Goal: Task Accomplishment & Management: Manage account settings

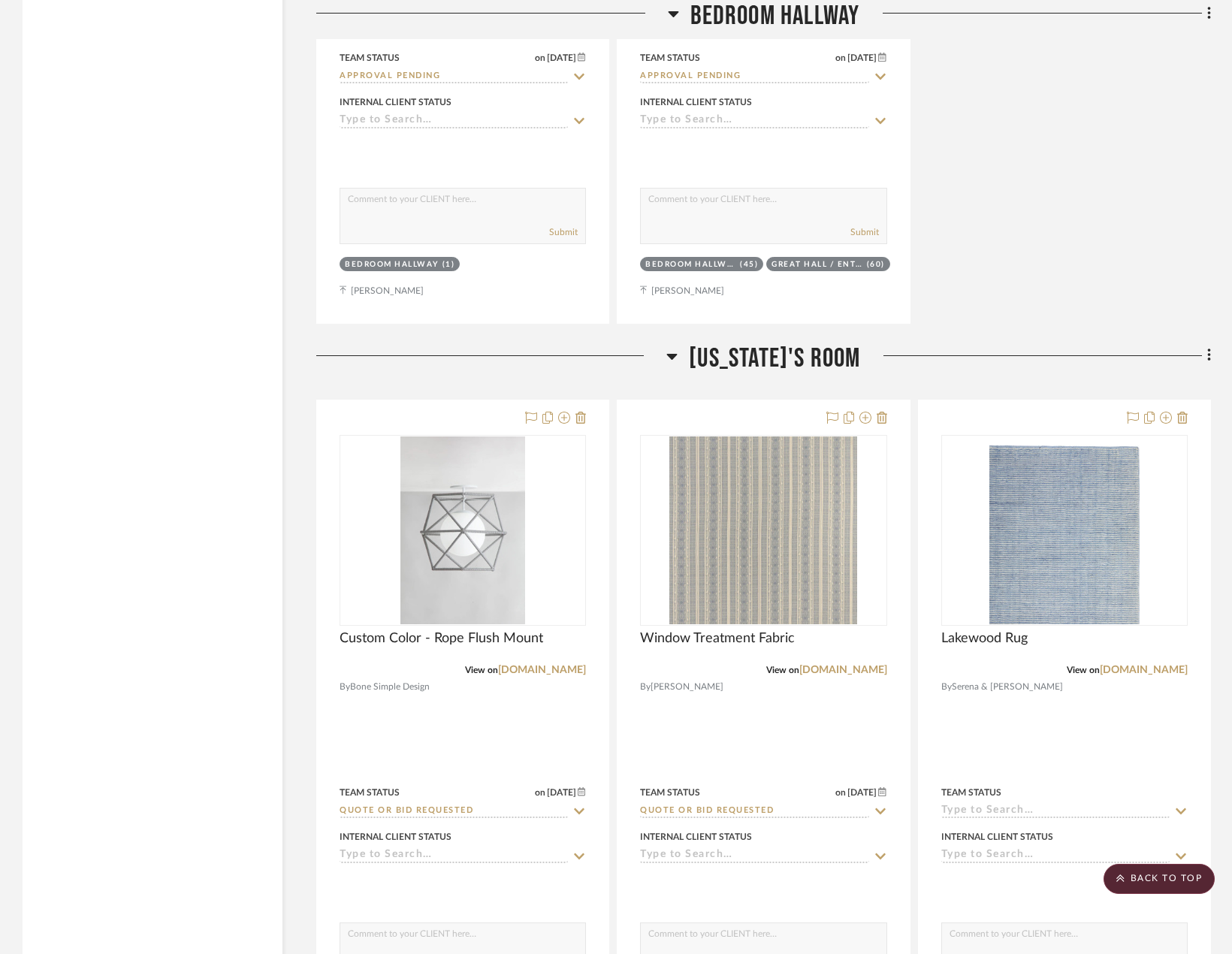
scroll to position [6236, 0]
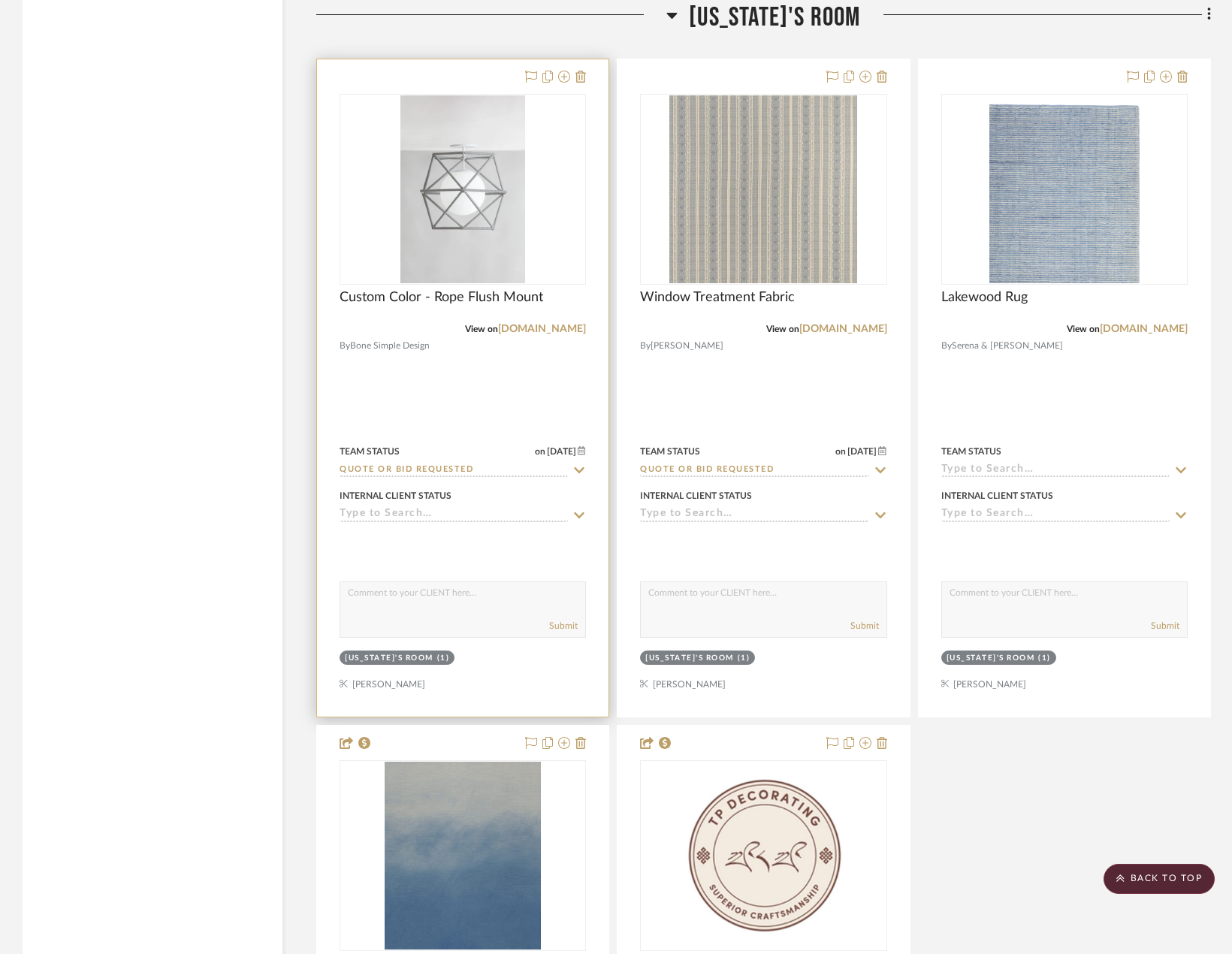
click at [518, 410] on div at bounding box center [462, 388] width 291 height 657
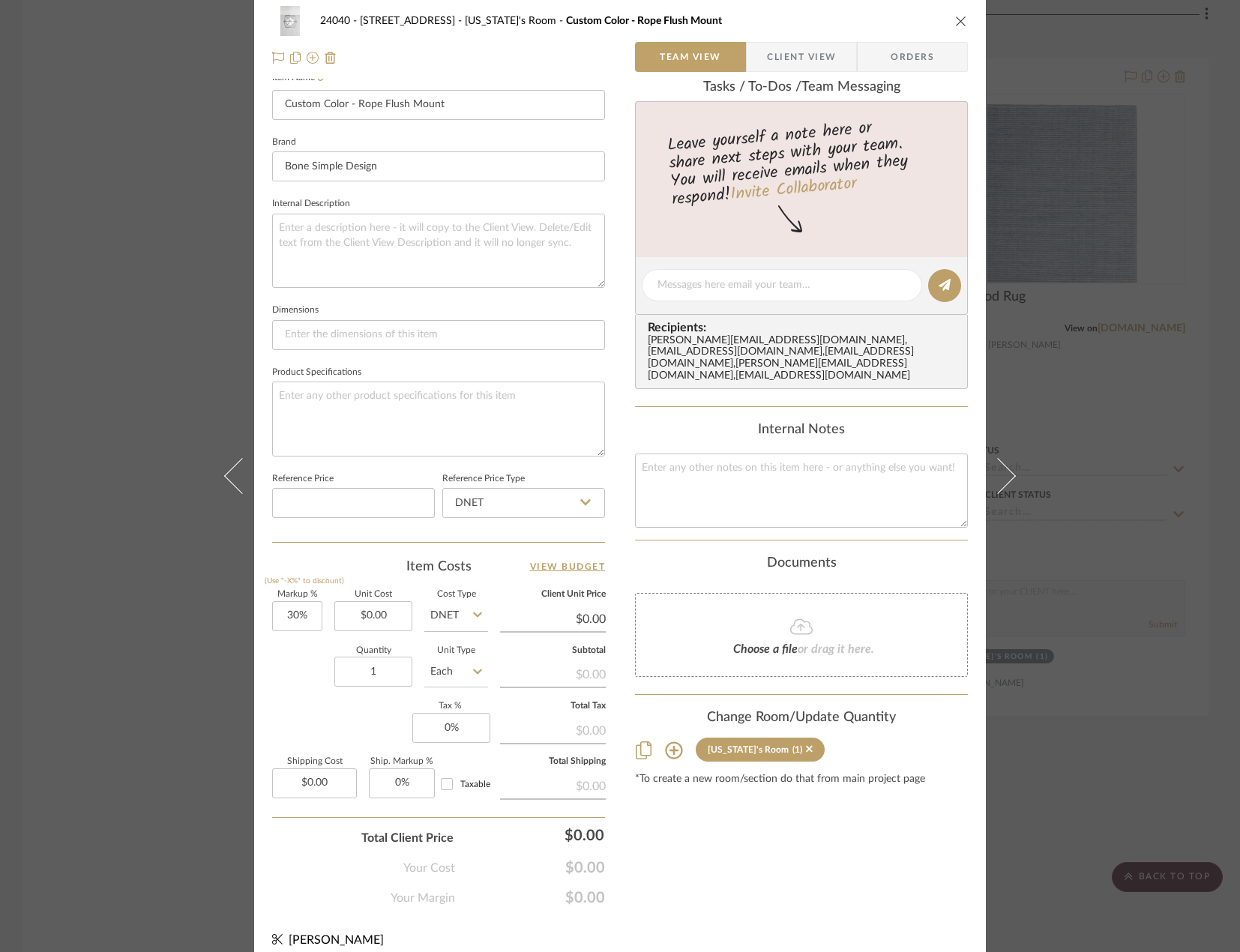
scroll to position [444, 0]
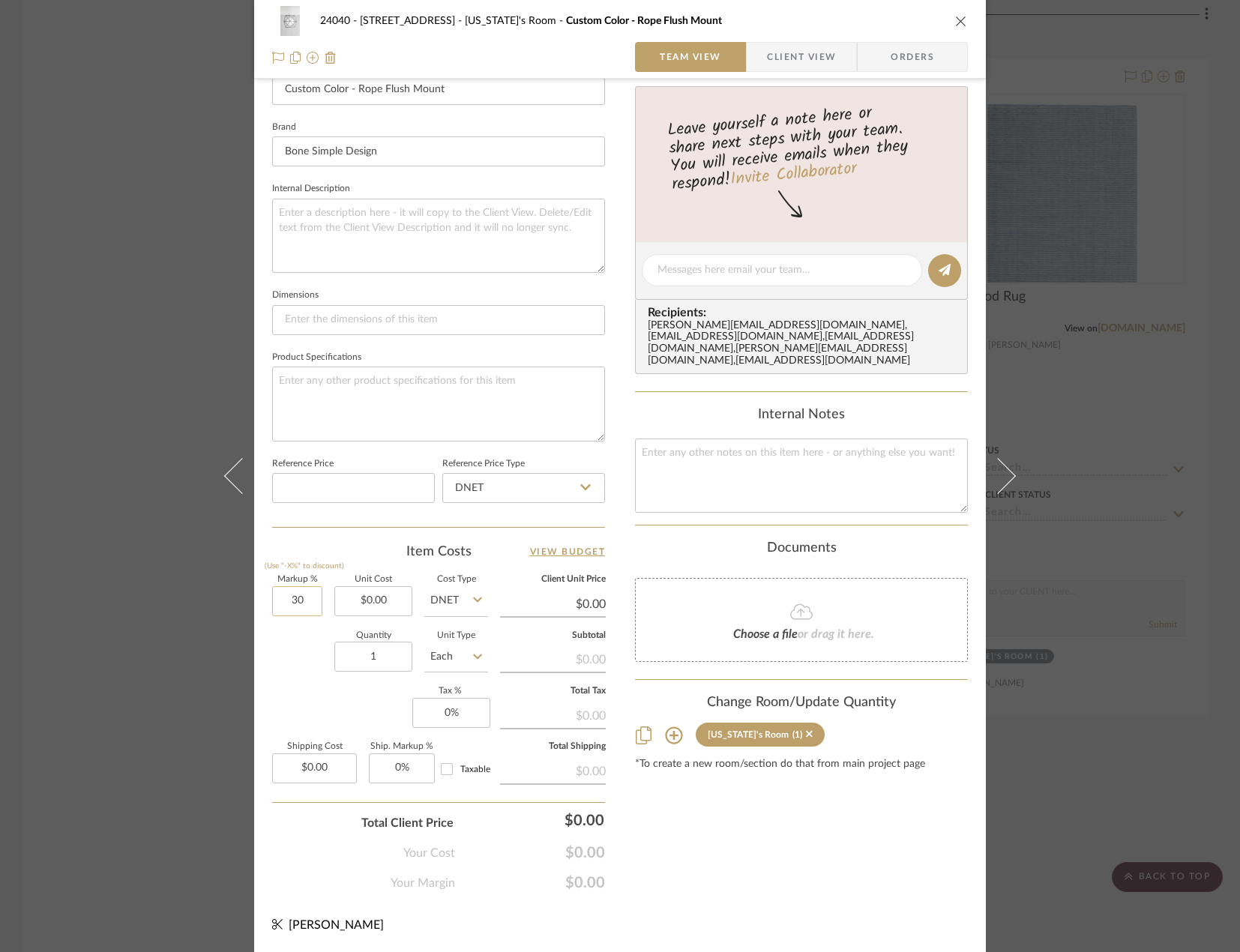
click at [298, 601] on input "30" at bounding box center [297, 601] width 50 height 30
type input "0%"
click at [297, 678] on div "Quantity 1 Unit Type Each" at bounding box center [380, 659] width 215 height 53
click at [381, 613] on input "0.00" at bounding box center [373, 601] width 78 height 30
type input "$1,375.00"
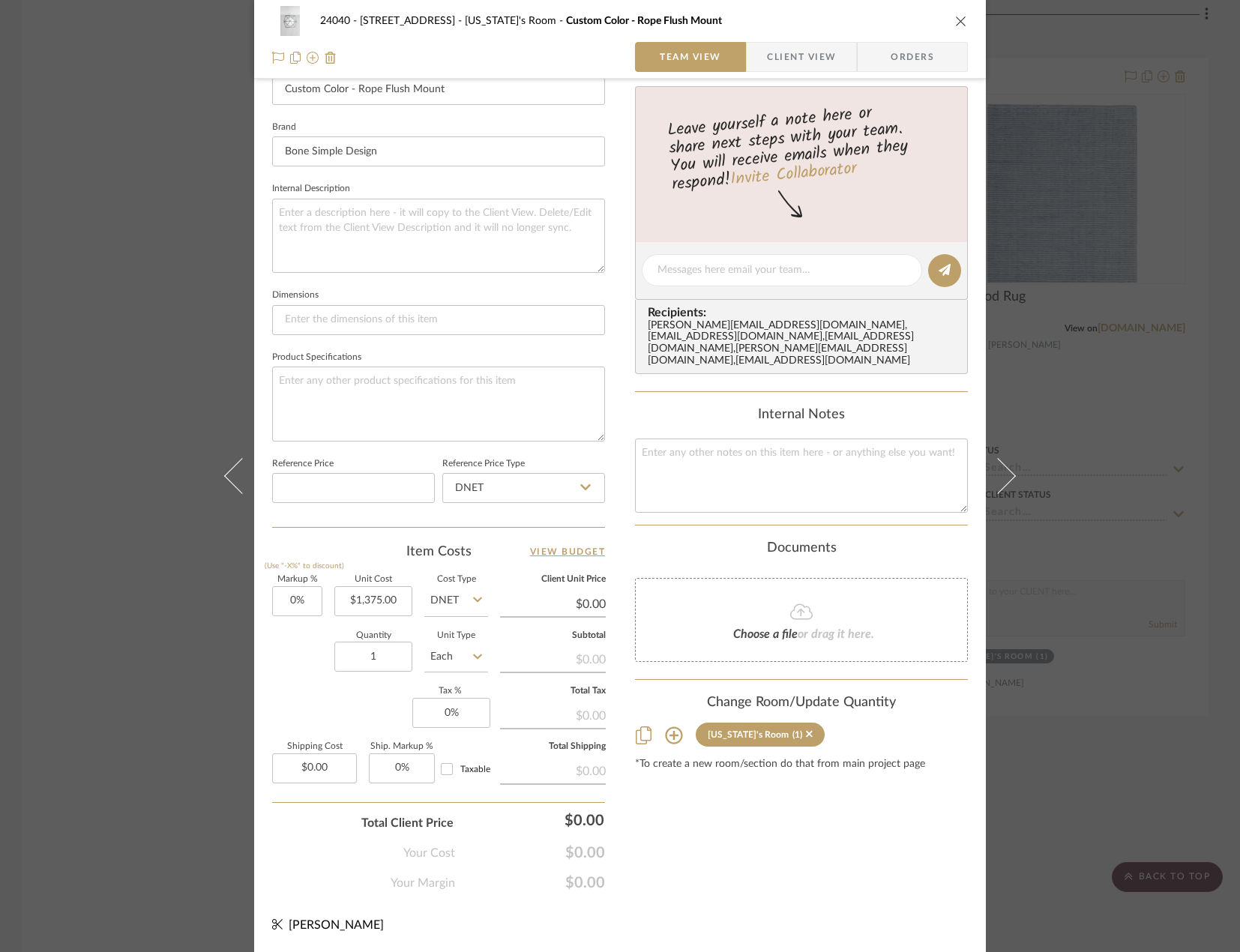
click at [333, 715] on div "Markup % (Use "-X%" to discount) 0% Unit Cost $1,375.00 Cost Type DNET Client U…" at bounding box center [438, 685] width 333 height 219
type input "$1,375.00"
click at [456, 717] on input "0" at bounding box center [451, 713] width 78 height 30
type input "8.875%"
click at [317, 723] on div "Markup % (Use "-X%" to discount) 0% Unit Cost $1,375.00 Cost Type DNET Client U…" at bounding box center [438, 685] width 333 height 219
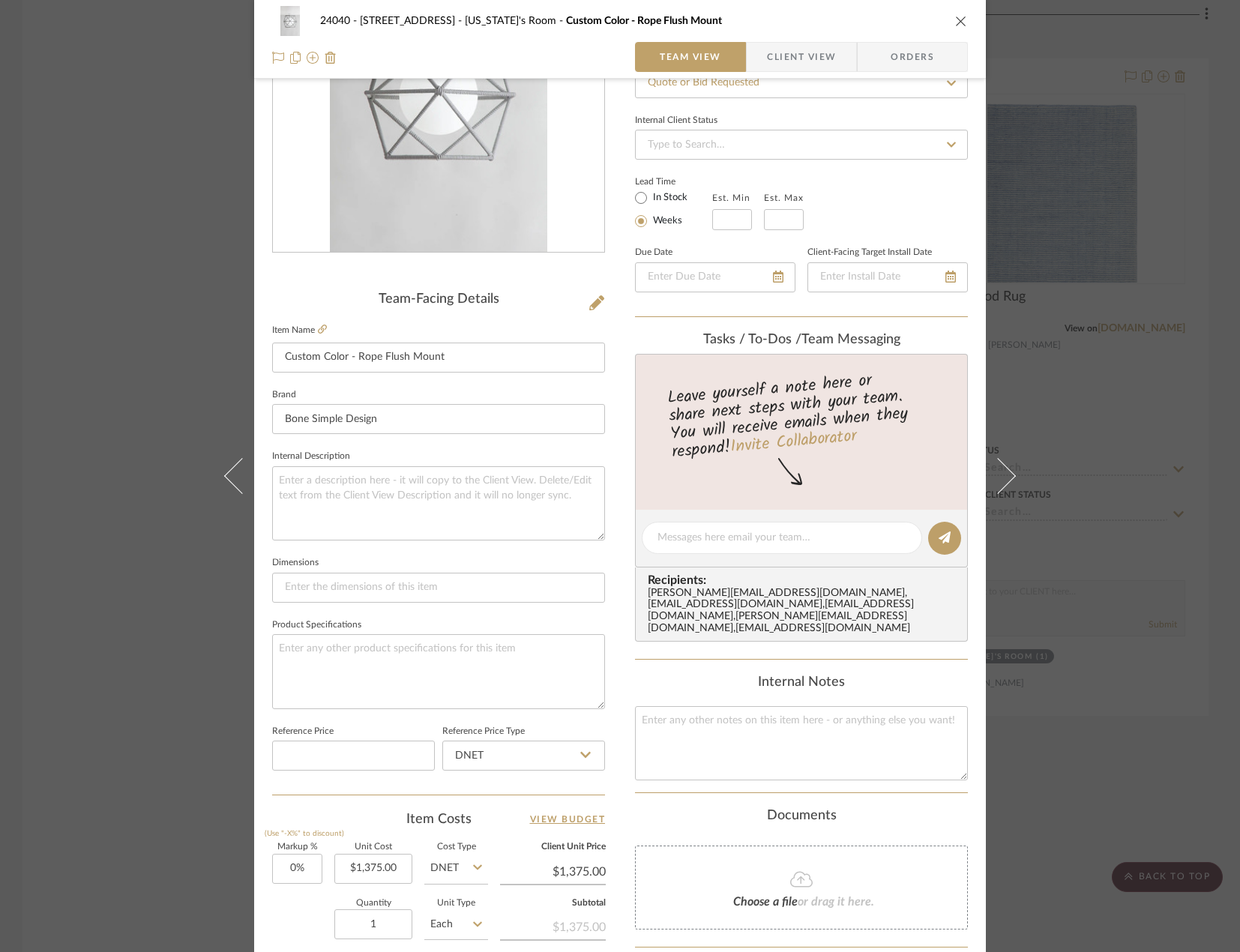
scroll to position [69, 0]
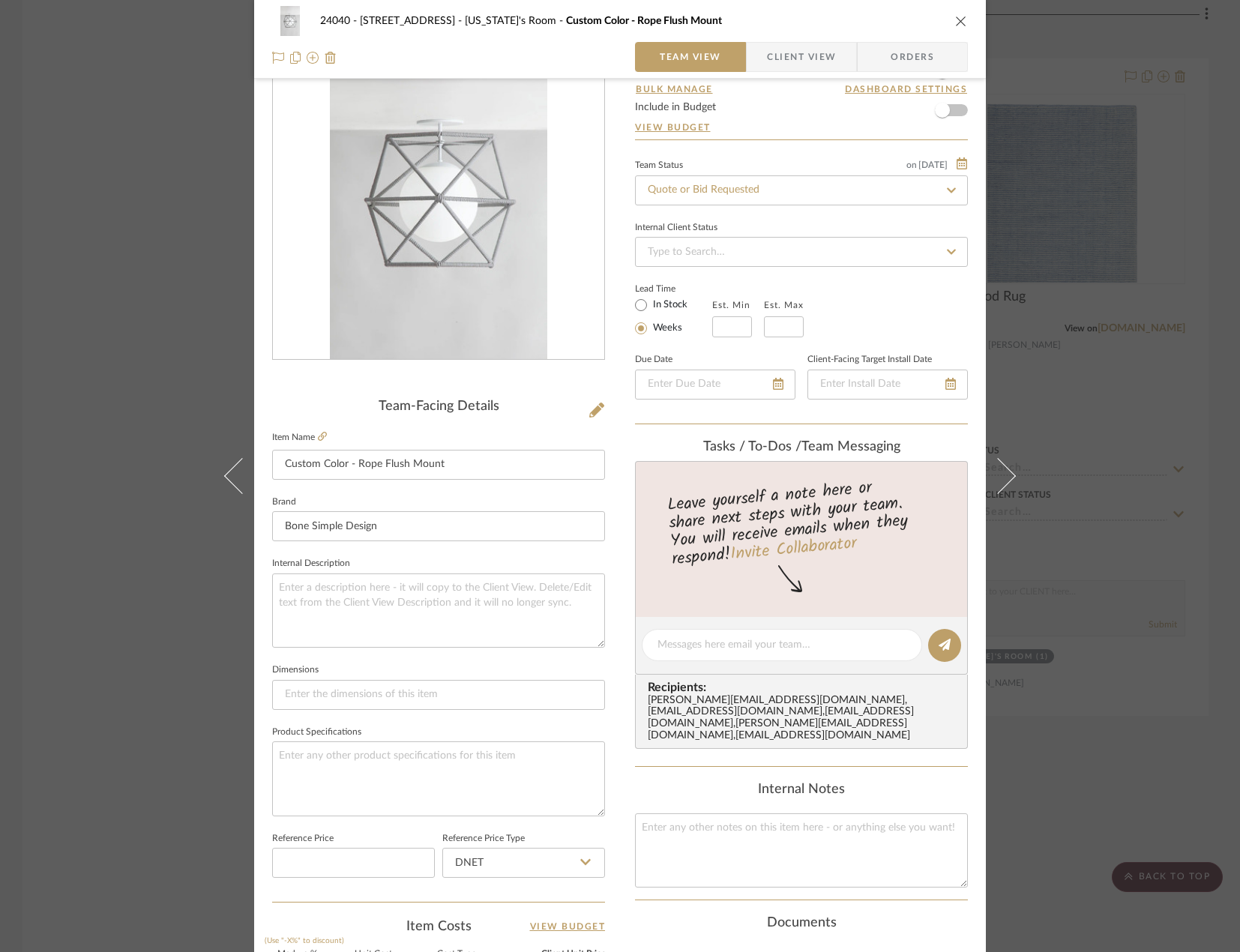
click at [784, 59] on span "Client View" at bounding box center [802, 57] width 69 height 30
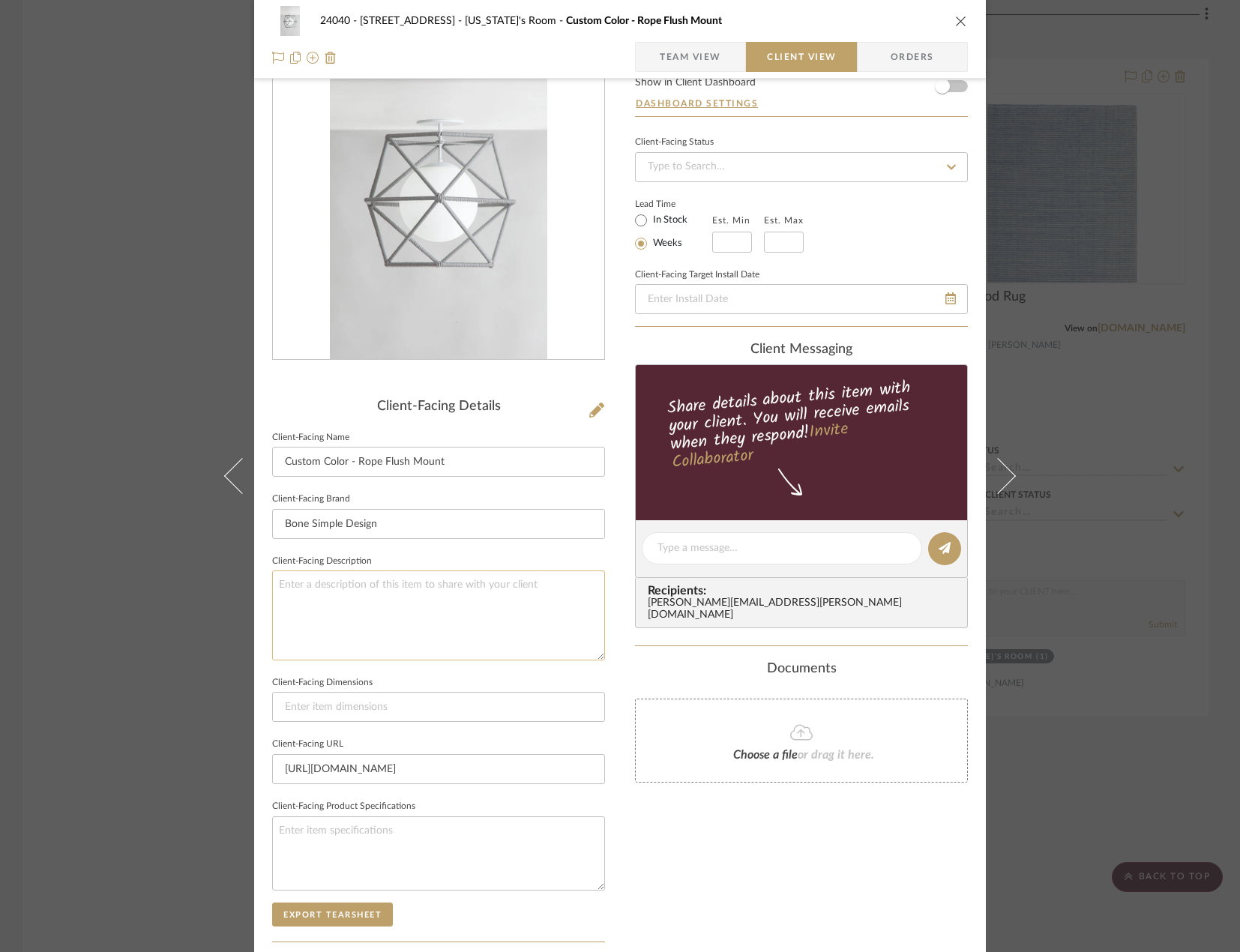
click at [433, 620] on textarea at bounding box center [438, 615] width 333 height 89
type textarea "Description: Hexagonal Cape Rope Ceiling Fixture || Size: Medium,"
click at [582, 587] on textarea "Description: Hexagonal Cape Rope Ceiling Fixture || Size: Medium," at bounding box center [438, 615] width 333 height 89
paste textarea "21"d x 16"h x ?"oh (18"oh minimum)"
click at [274, 617] on textarea "Description: Hexagonal Cape Rope Ceiling Fixture || Size: Medium, 21"d x 16"h x…" at bounding box center [438, 615] width 333 height 89
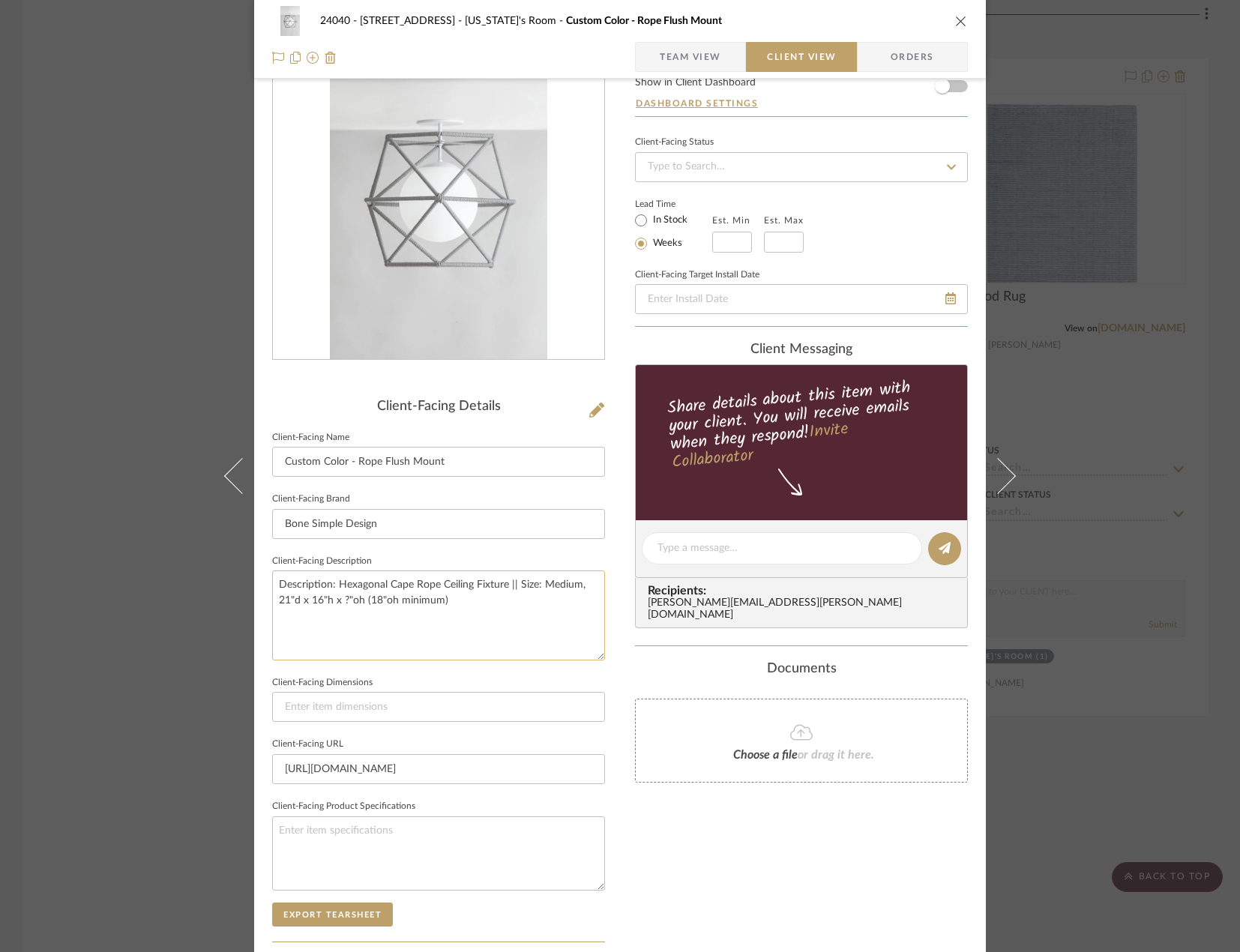
click at [389, 602] on textarea "Description: Hexagonal Cape Rope Ceiling Fixture || Size: Medium, 21"d x 16"h x…" at bounding box center [438, 615] width 333 height 89
click at [490, 593] on textarea "Description: Hexagonal Cape Rope Ceiling Fixture || Size: Medium, 21"d x 16"h x…" at bounding box center [438, 615] width 333 height 89
click at [355, 602] on textarea "Description: Hexagonal Cape Rope Ceiling Fixture || Size: Medium, 21"d x 16"h x…" at bounding box center [438, 615] width 333 height 89
click at [437, 594] on textarea "Description: Hexagonal Cape Rope Ceiling Fixture || Size: Medium, 21"d x 16"h (…" at bounding box center [438, 615] width 333 height 89
type textarea "Description: Hexagonal Cape Rope Ceiling Fixture || Size: Medium, 21"d x 16"h (…"
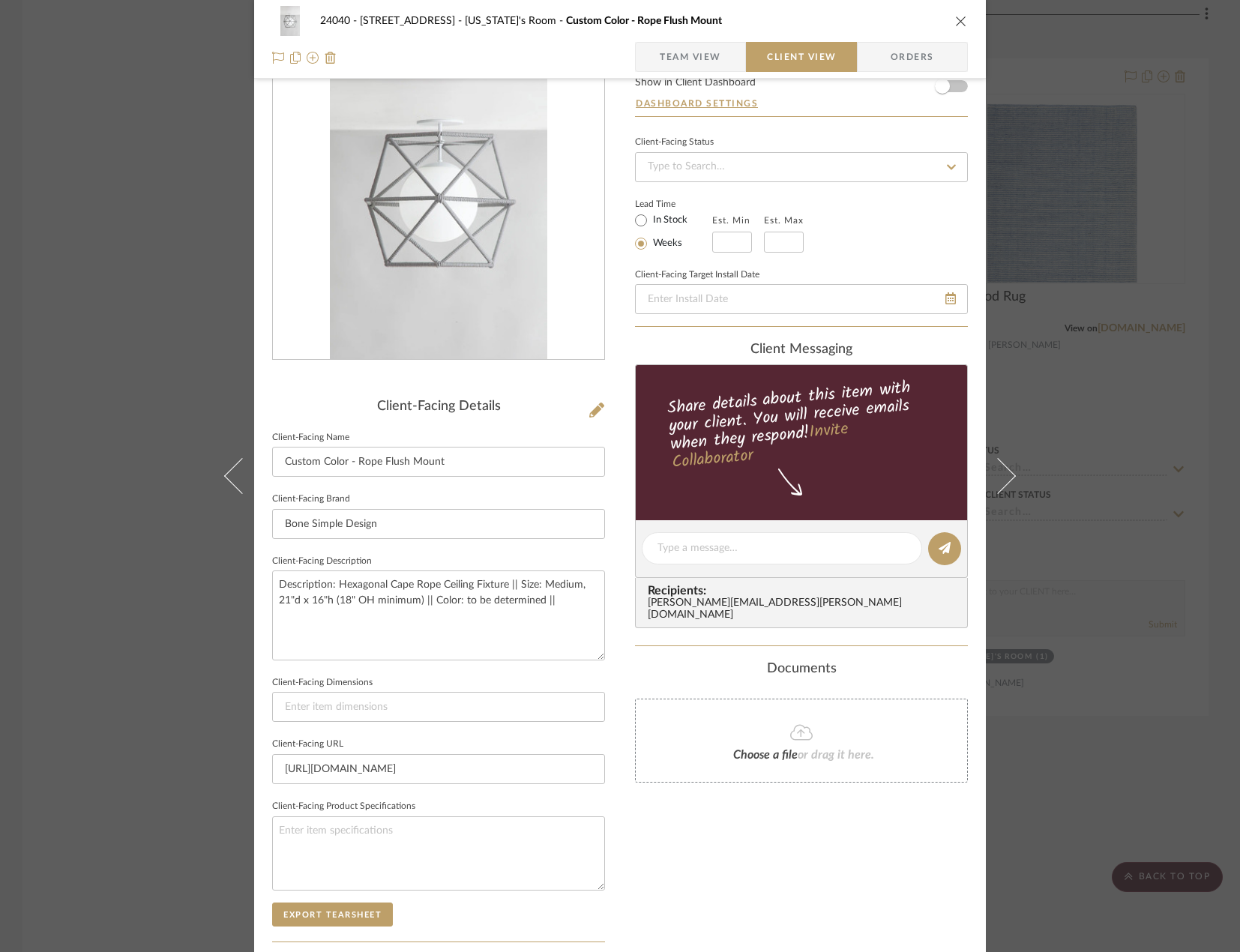
click at [759, 857] on div "Only content on this tab can share to Dashboard. Click eyeball icon to show or …" at bounding box center [802, 569] width 333 height 1073
click at [566, 599] on textarea "Description: Hexagonal Cape Rope Ceiling Fixture || Size: Medium, 21"d x 16"h (…" at bounding box center [438, 615] width 333 height 89
click at [382, 600] on textarea "Description: Hexagonal Cape Rope Ceiling Fixture || Size: Medium, 21"d x 16"h (…" at bounding box center [438, 615] width 333 height 89
click at [382, 601] on textarea "Description: Hexagonal Cape Rope Ceiling Fixture || Size: Medium, 21"d x 16"h (…" at bounding box center [438, 615] width 333 height 89
click at [539, 601] on textarea "Description: Hexagonal Cape Rope Ceiling Fixture || Size: Medium, 21"d x 16"h (…" at bounding box center [438, 615] width 333 height 89
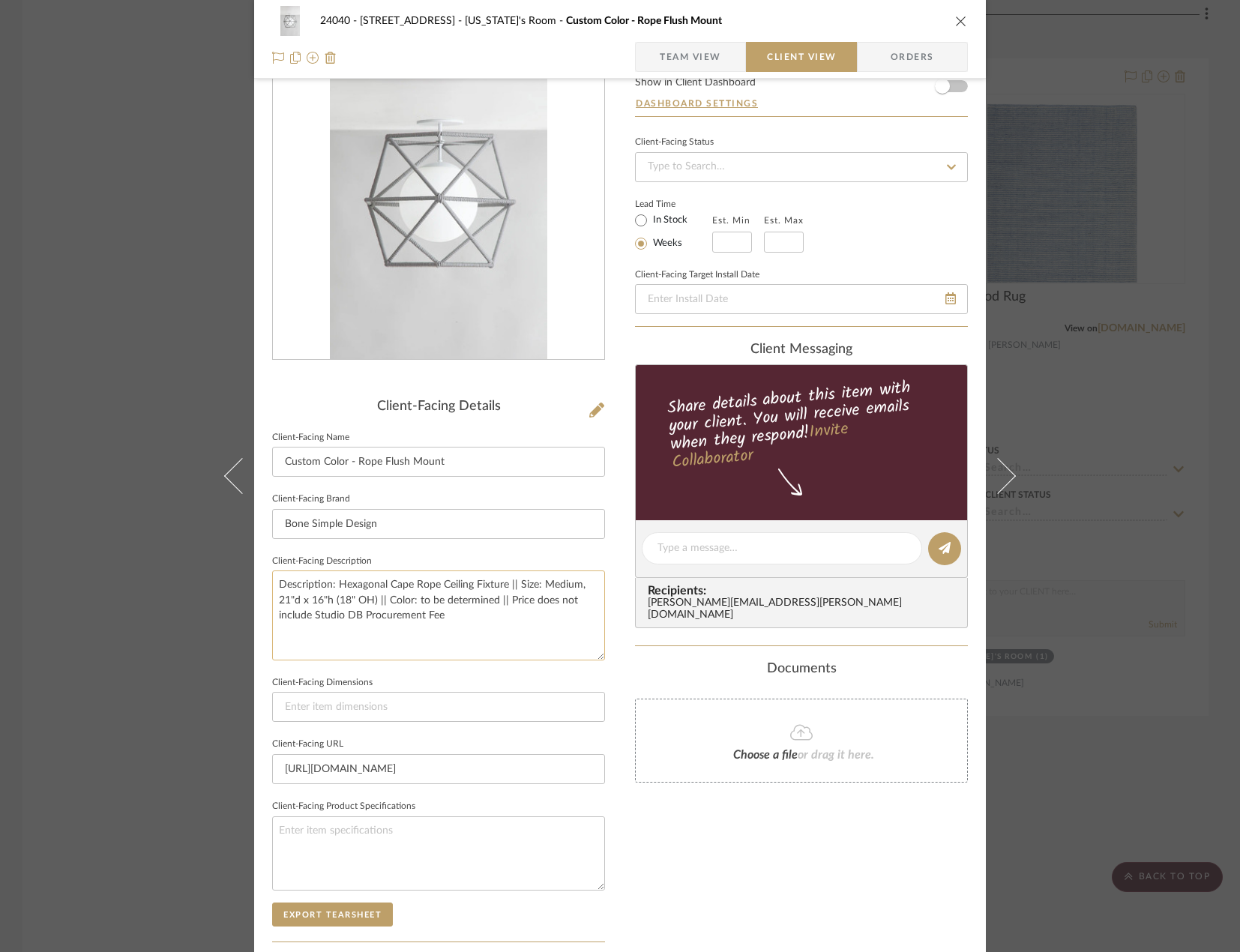
click at [460, 619] on textarea "Description: Hexagonal Cape Rope Ceiling Fixture || Size: Medium, 21"d x 16"h (…" at bounding box center [438, 615] width 333 height 89
click at [414, 601] on textarea "Description: Hexagonal Cape Rope Ceiling Fixture || Size: Medium, 21"d x 16"h (…" at bounding box center [438, 615] width 333 height 89
click at [414, 619] on textarea "Description: Hexagonal Cape Rope Ceiling Fixture || Size: Medium, 21"d x 16"h (…" at bounding box center [438, 615] width 333 height 89
click at [574, 633] on textarea "Description: Hexagonal Cape Rope Ceiling Fixture || Size: Medium, 21"d x 16"h (…" at bounding box center [438, 615] width 333 height 89
type textarea "Description: Hexagonal Cape Rope Ceiling Fixture || Size: Medium, 21"d x 16"h (…"
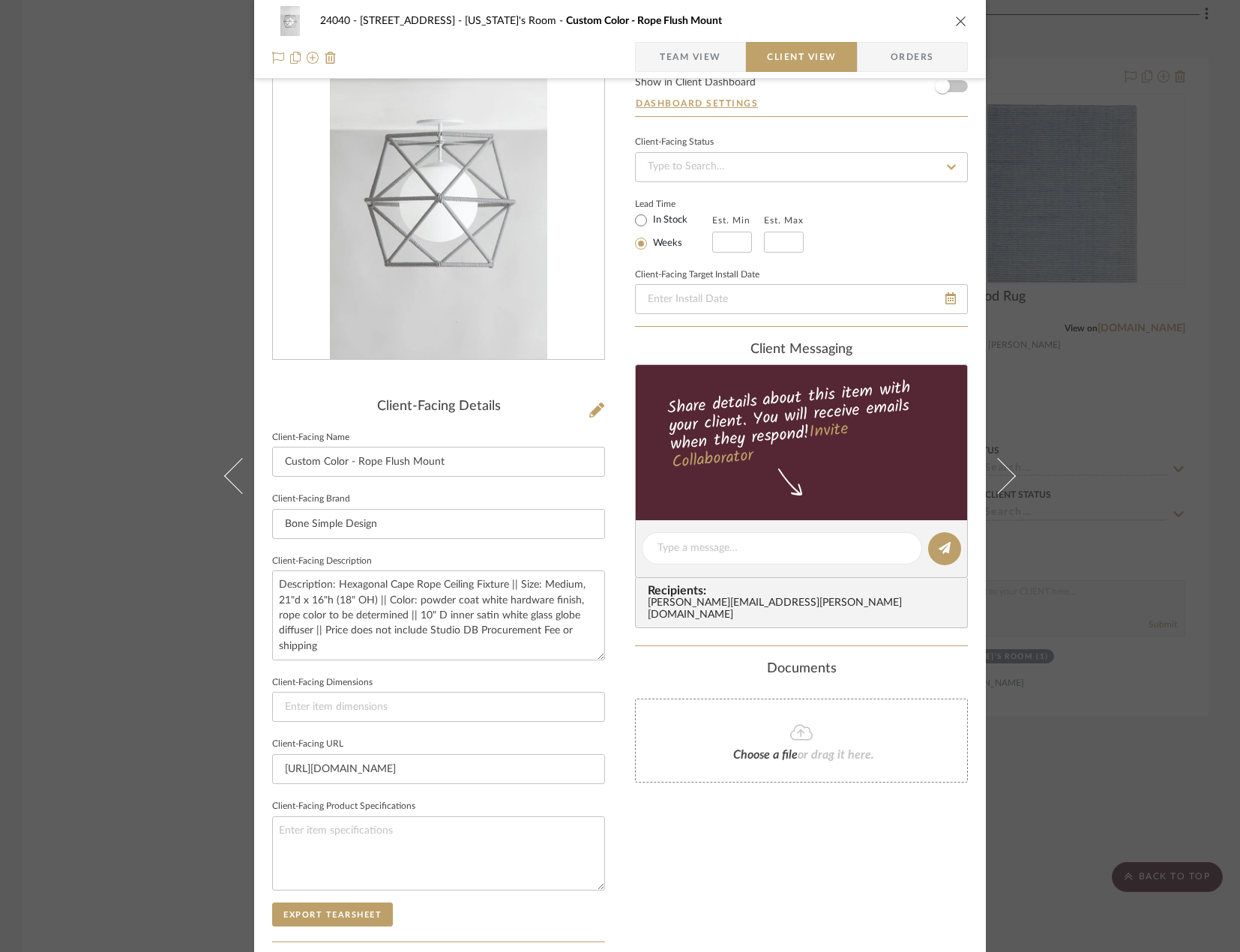
click at [768, 822] on div "Only content on this tab can share to Dashboard. Click eyeball icon to show or …" at bounding box center [802, 569] width 333 height 1073
click at [667, 45] on span "Team View" at bounding box center [690, 57] width 61 height 30
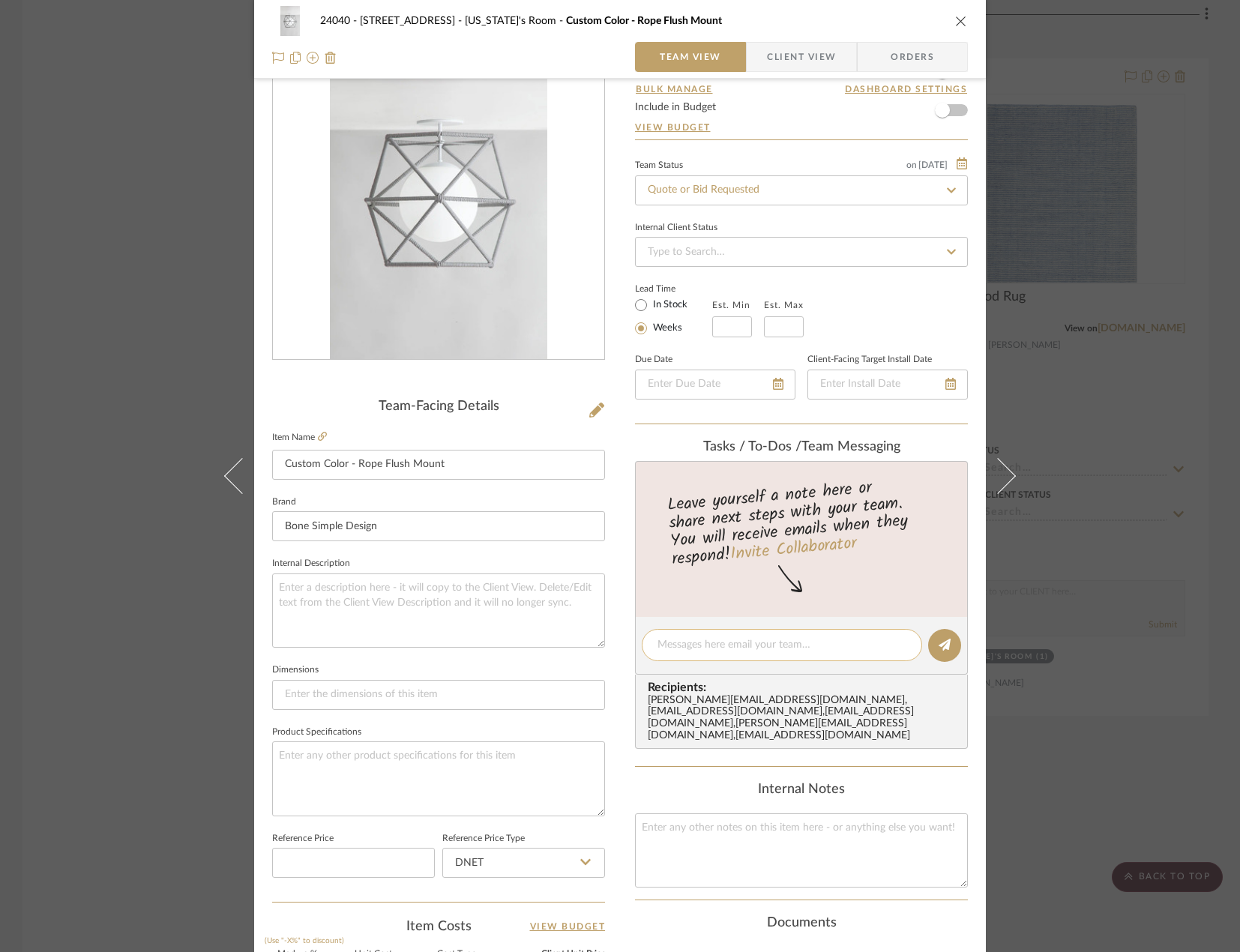
click at [721, 636] on div at bounding box center [782, 645] width 281 height 33
click at [833, 636] on div at bounding box center [782, 645] width 281 height 33
click at [818, 651] on textarea at bounding box center [782, 645] width 249 height 16
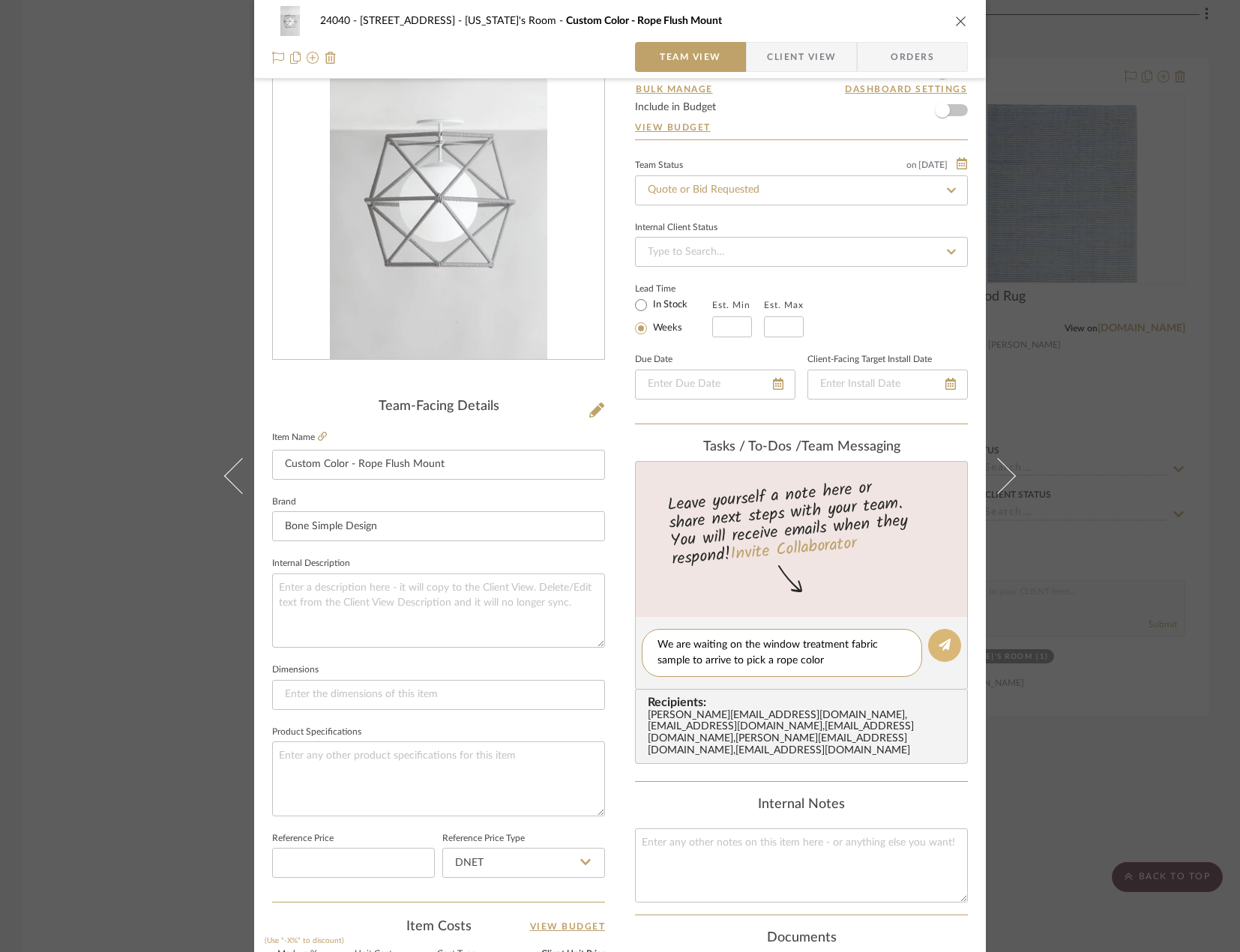
type textarea "We are waiting on the window treatment fabric sample to arrive to pick a rope c…"
click at [947, 641] on button at bounding box center [945, 646] width 33 height 33
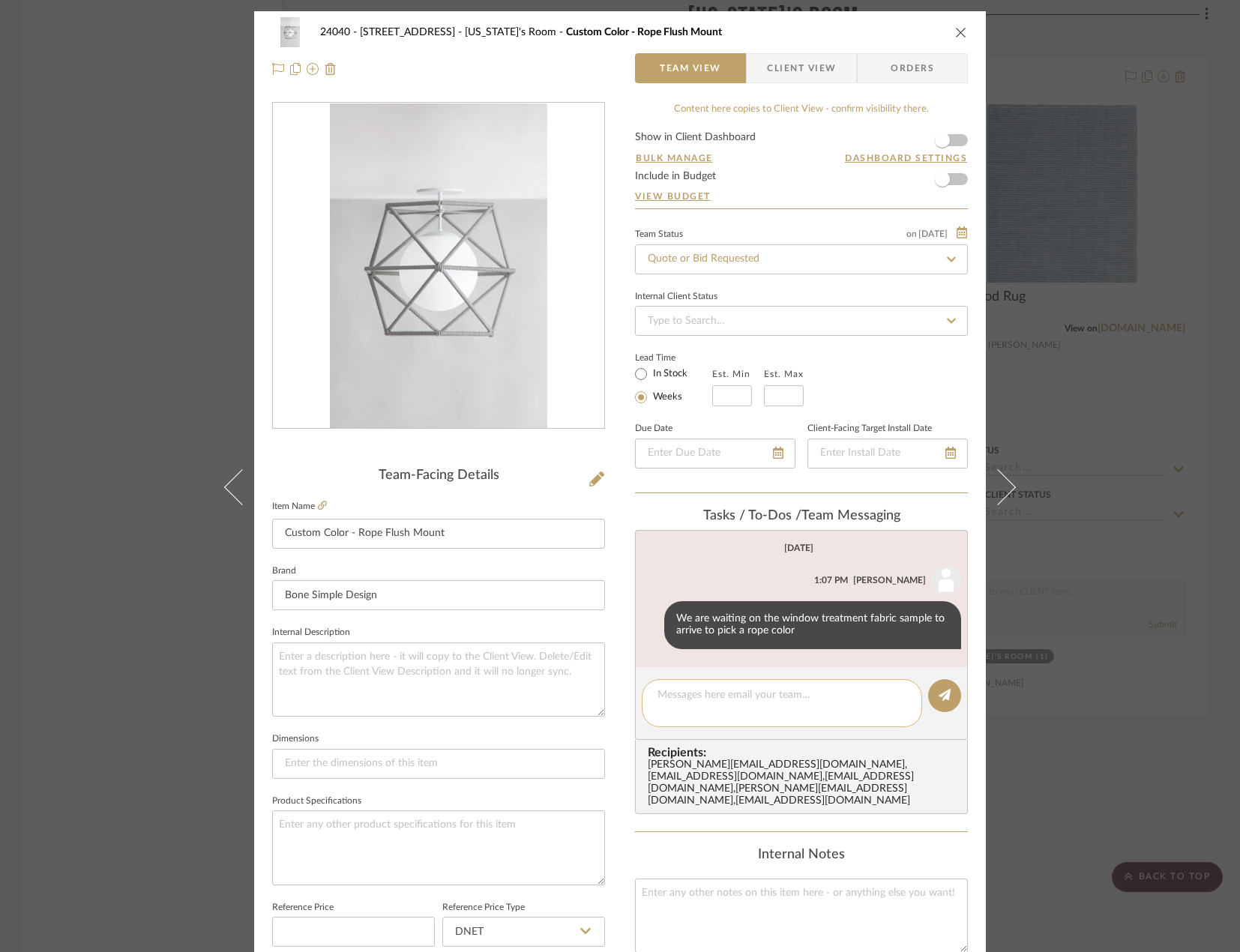
click at [733, 714] on editor-of-message at bounding box center [802, 703] width 333 height 72
type textarea "We can maybe still put this in view since she was asking? And pick the color th…"
drag, startPoint x: 933, startPoint y: 702, endPoint x: 776, endPoint y: 466, distance: 283.5
click at [933, 701] on button at bounding box center [945, 696] width 33 height 33
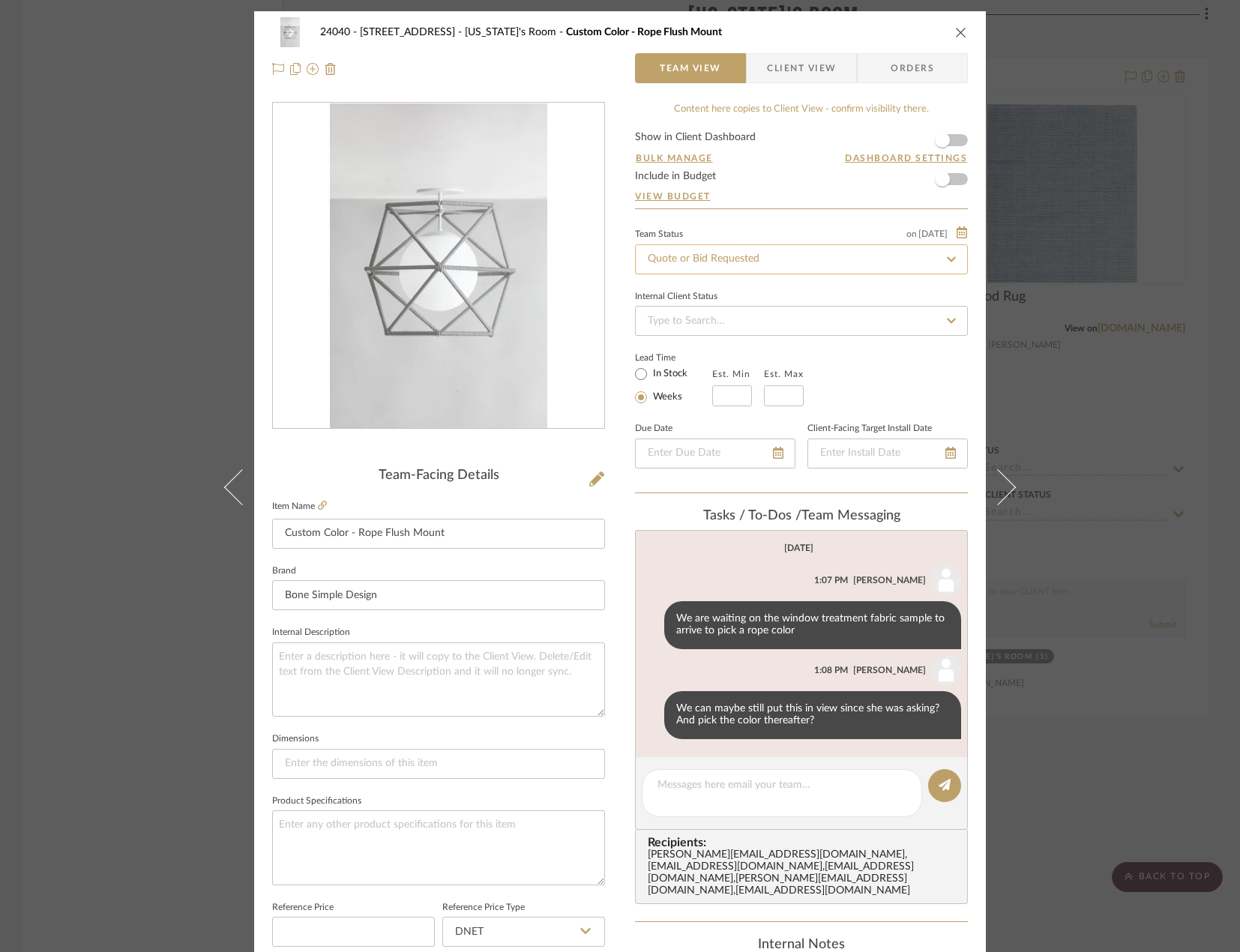
click at [737, 259] on input "Quote or Bid Requested" at bounding box center [802, 259] width 333 height 30
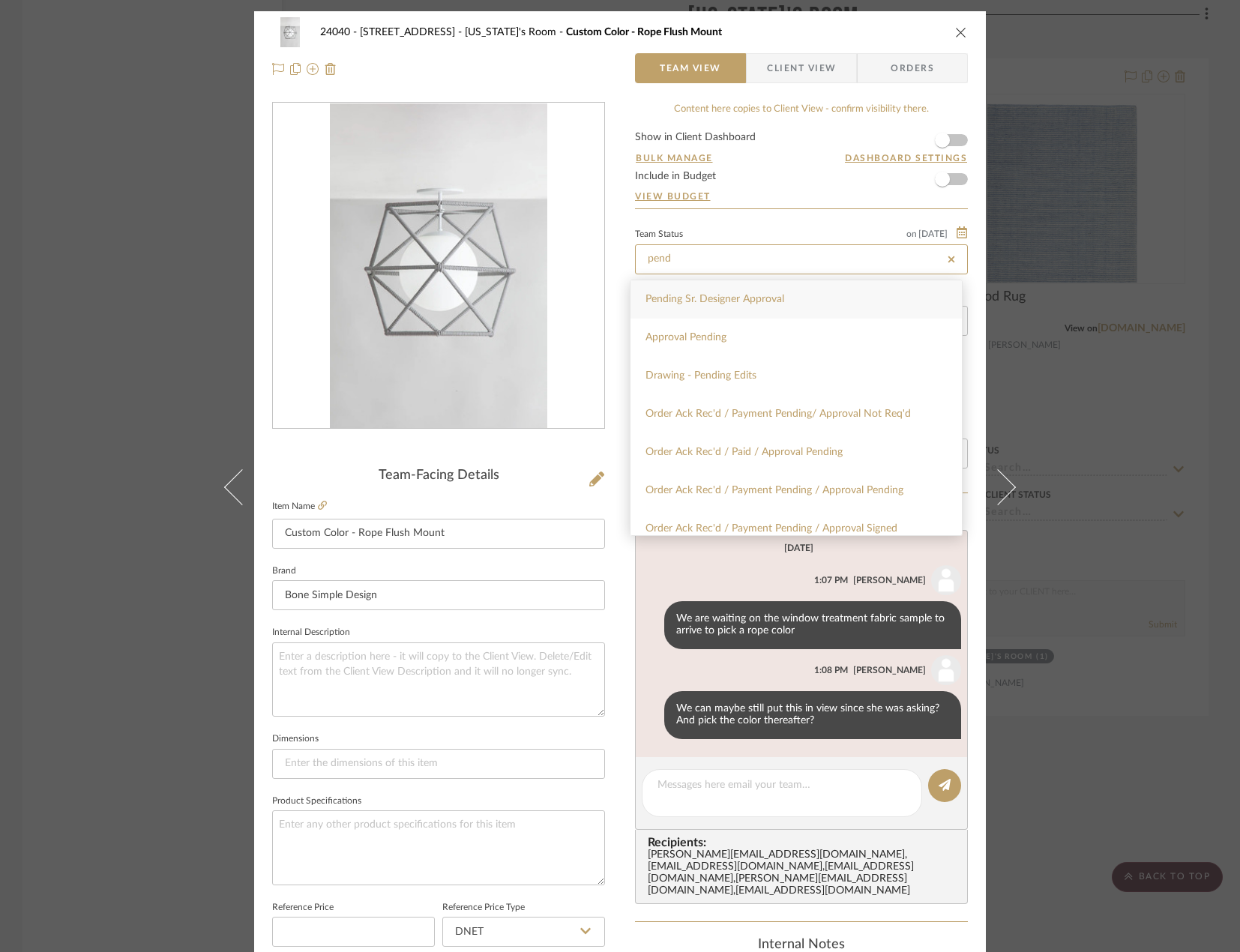
type input "pend"
click at [730, 302] on span "Pending Sr. Designer Approval" at bounding box center [714, 298] width 138 height 10
type input "[DATE]"
type input "Pending Sr. Designer Approval"
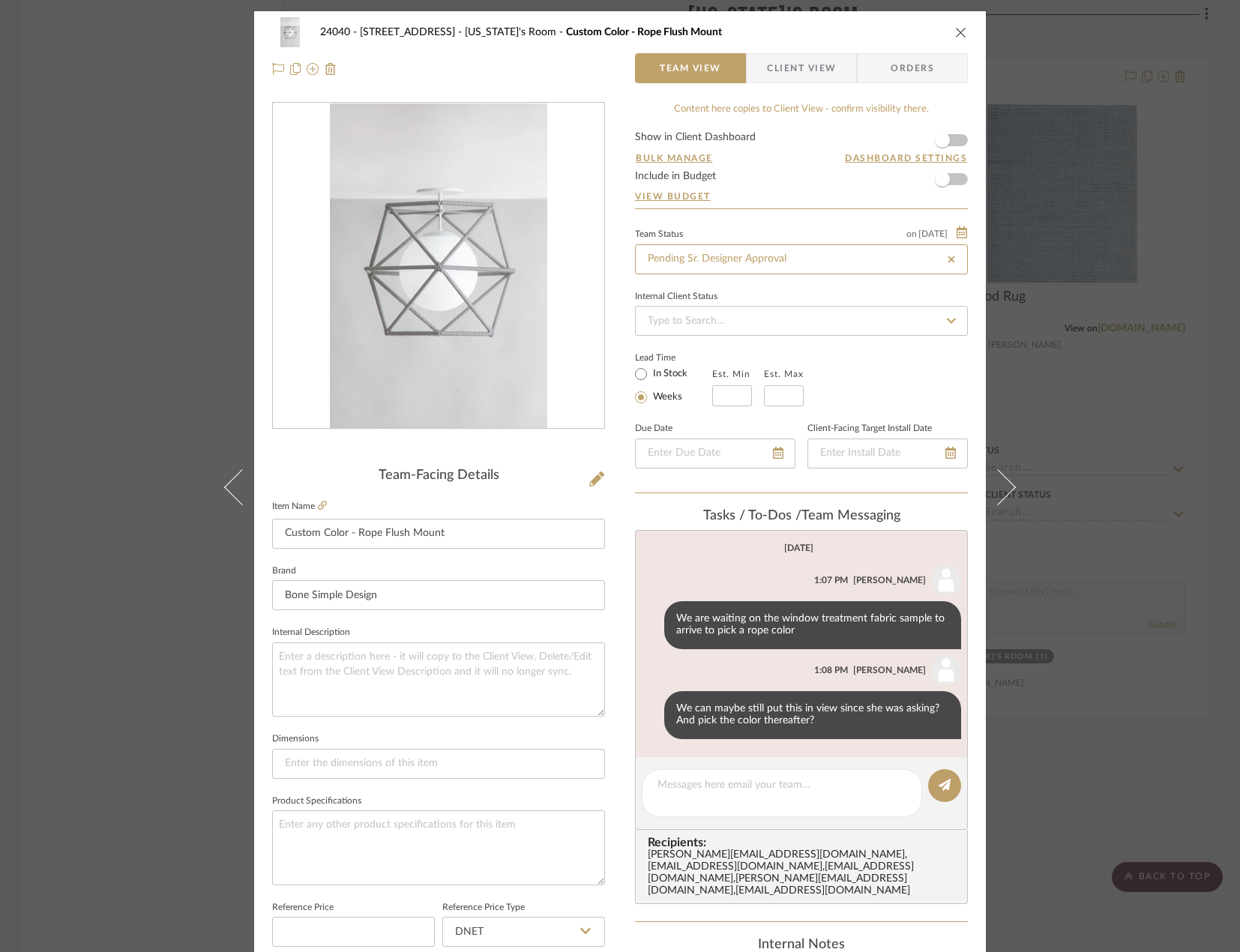
type input "[DATE]"
type input "Pending Sr. Designer Approval"
click at [611, 884] on div "24040 - 171 [GEOGRAPHIC_DATA] [US_STATE]'s Room Custom Color - Rope Flush Mount…" at bounding box center [620, 703] width 732 height 1385
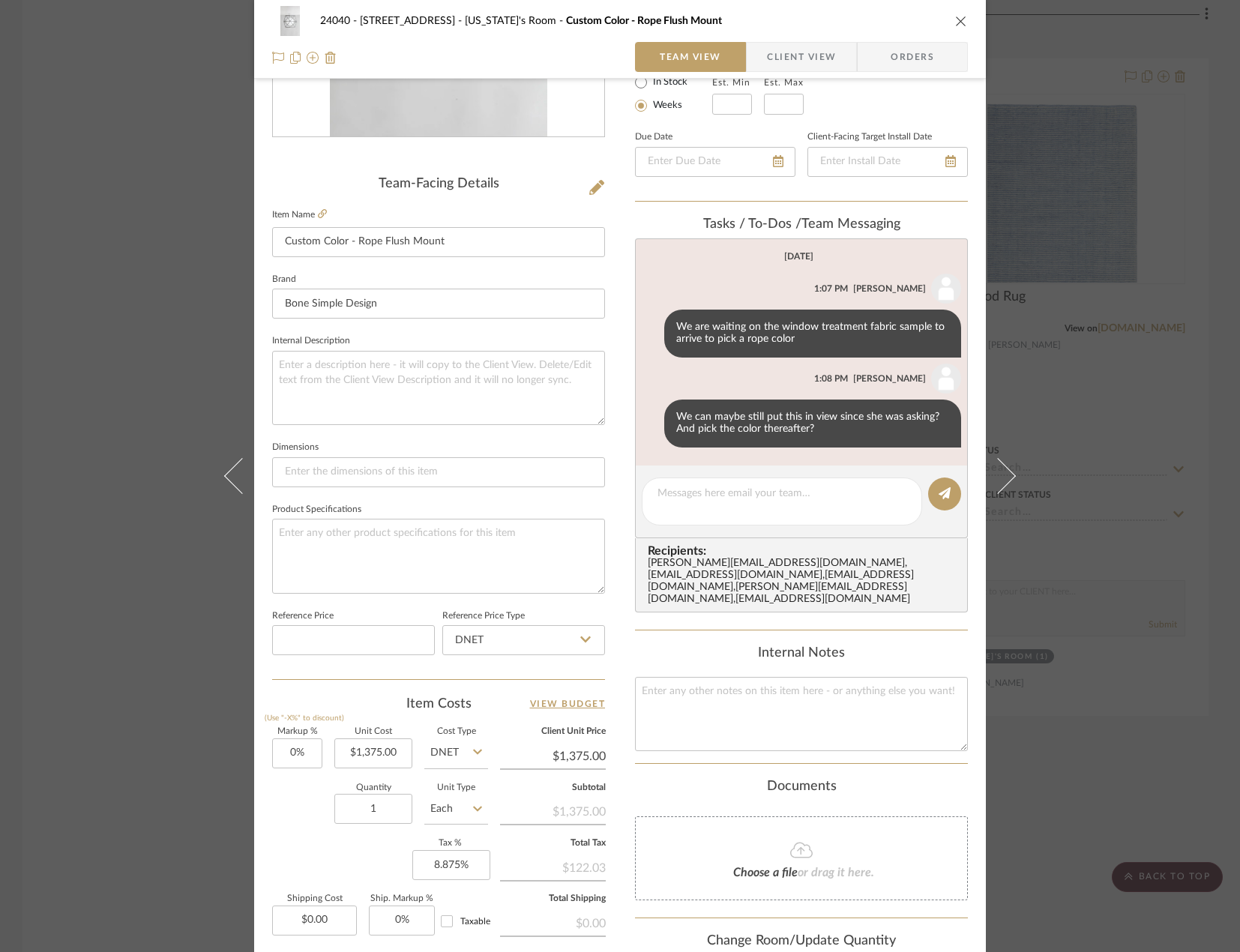
scroll to position [444, 0]
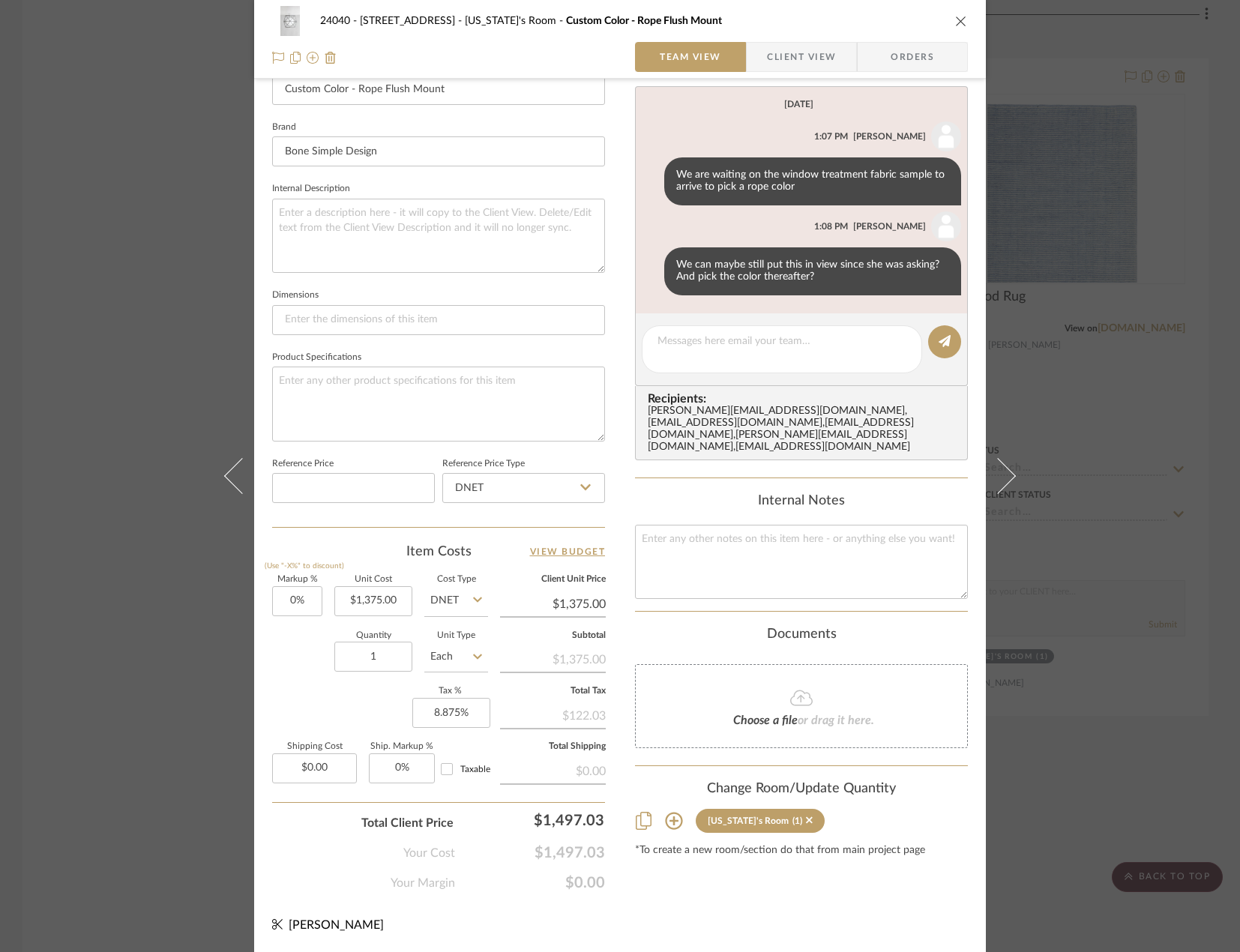
click at [68, 279] on div "24040 - 171 [GEOGRAPHIC_DATA] [US_STATE]'s Room Custom Color - Rope Flush Mount…" at bounding box center [620, 476] width 1240 height 952
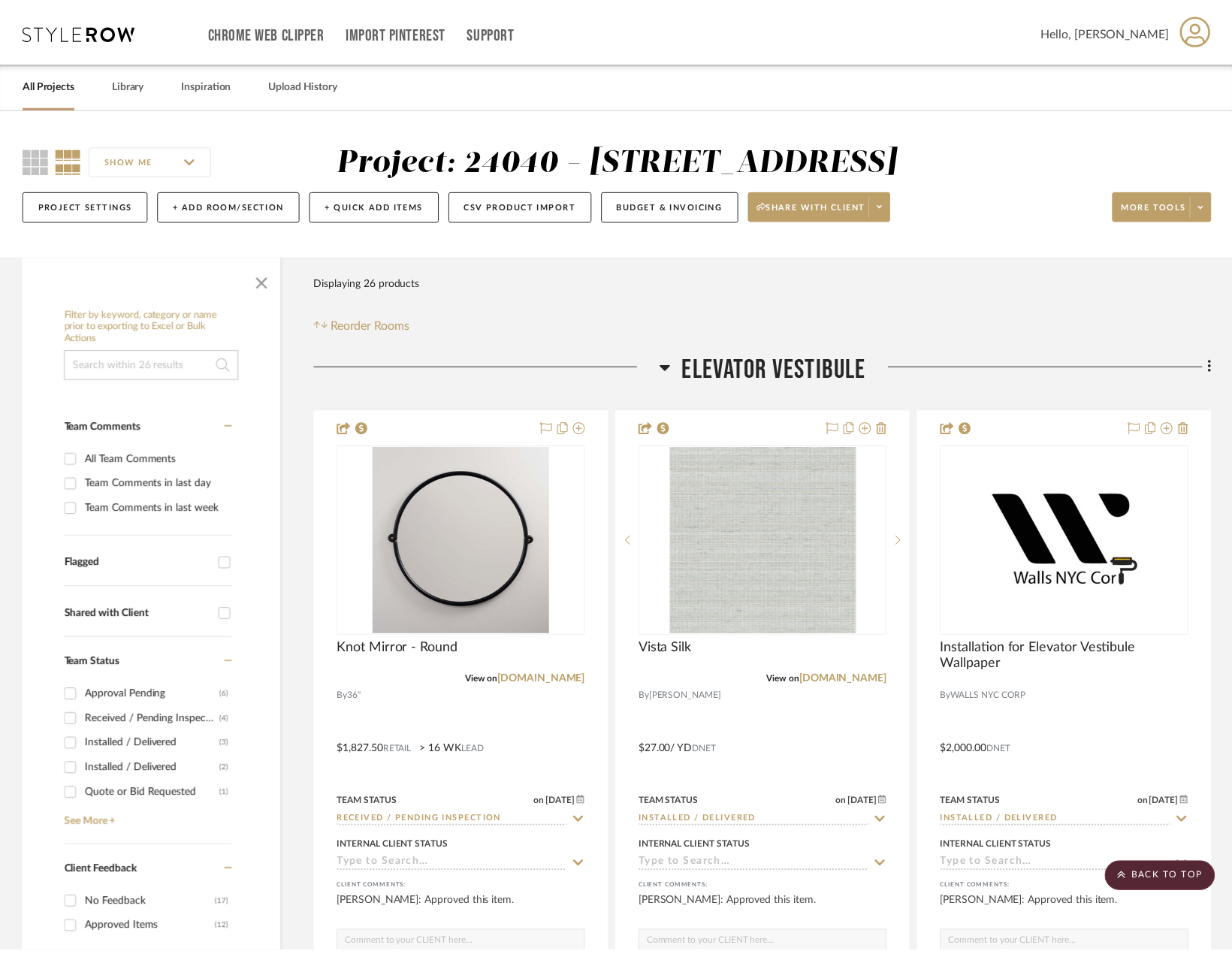
scroll to position [6236, 0]
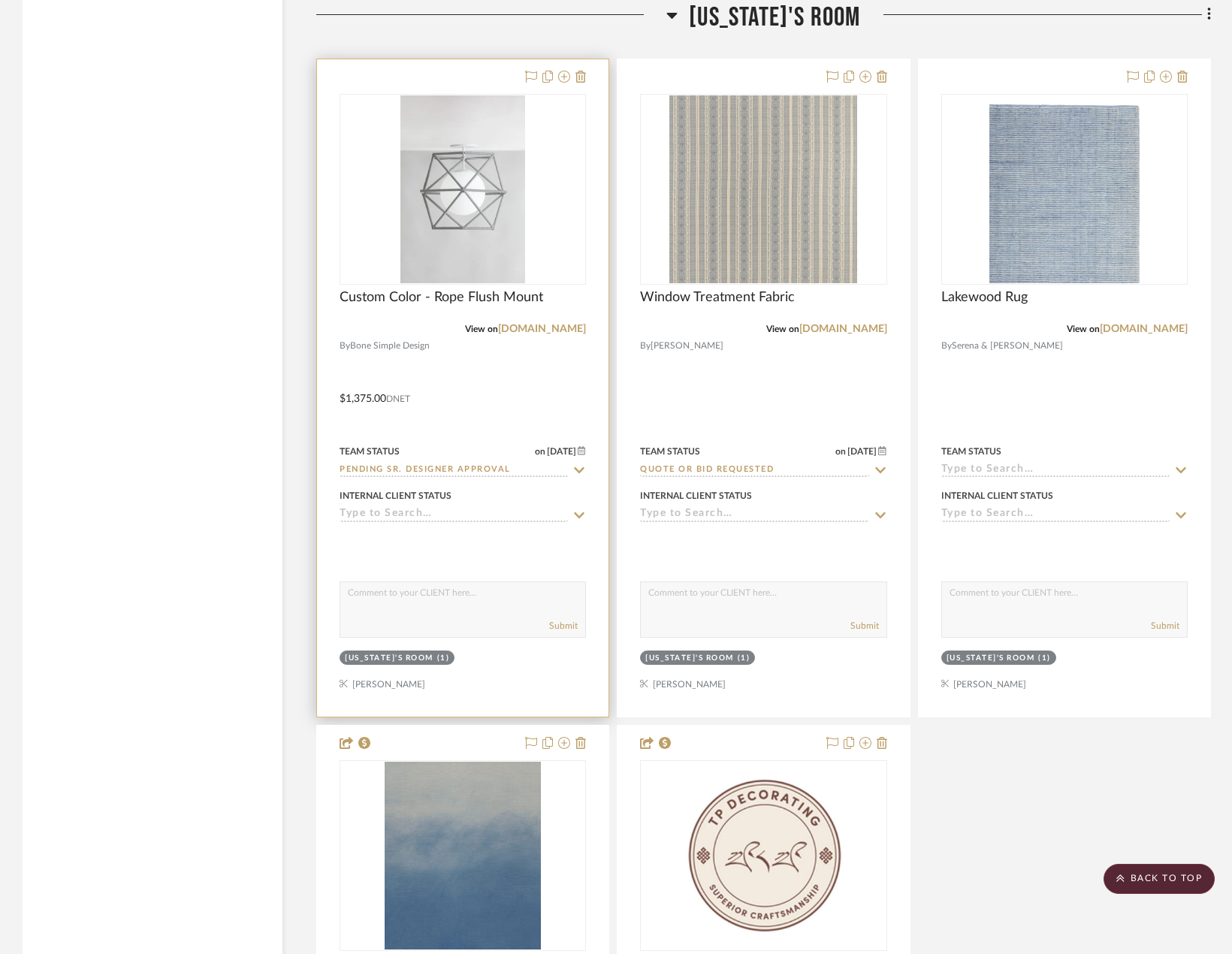
click at [547, 399] on div at bounding box center [462, 388] width 291 height 657
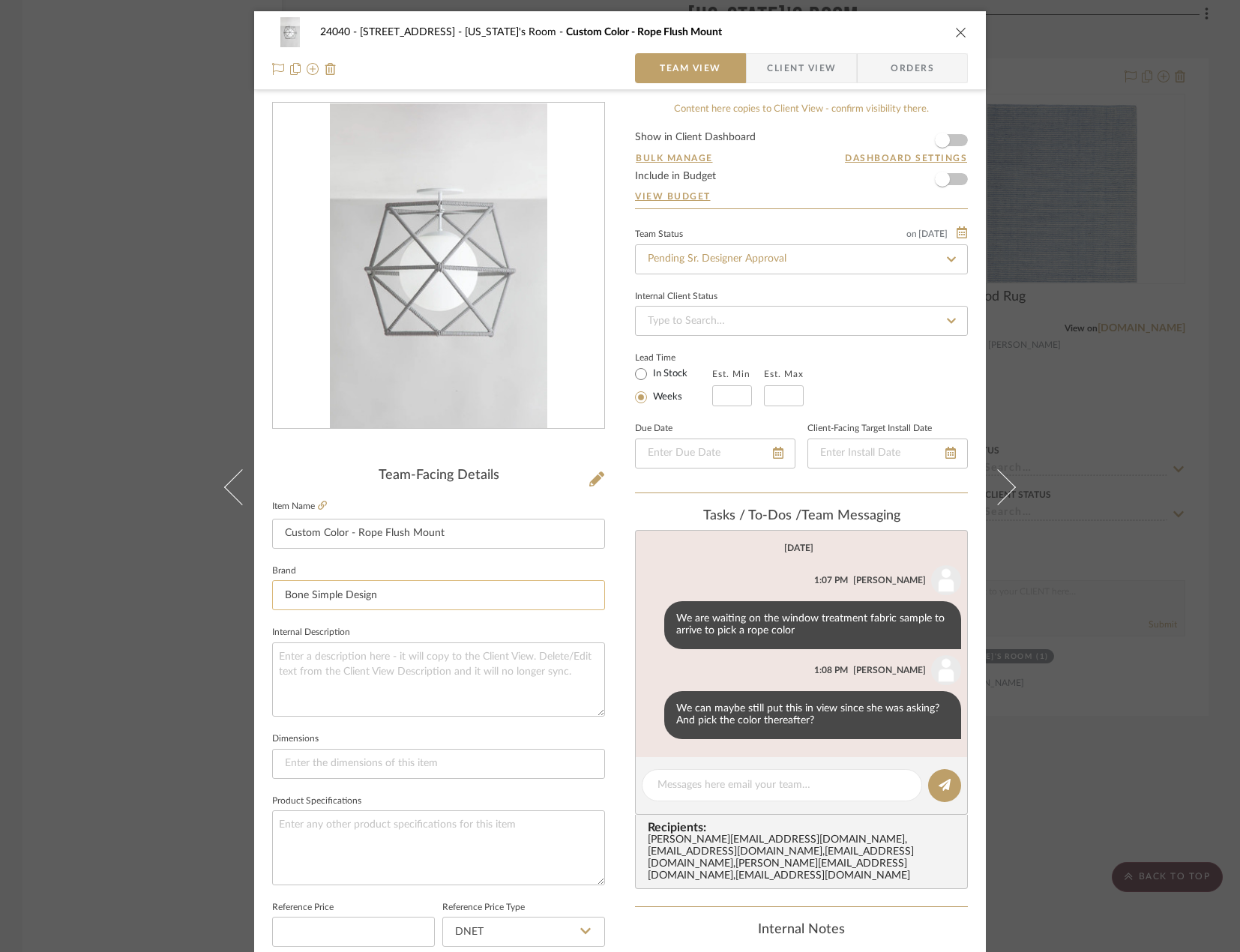
scroll to position [444, 0]
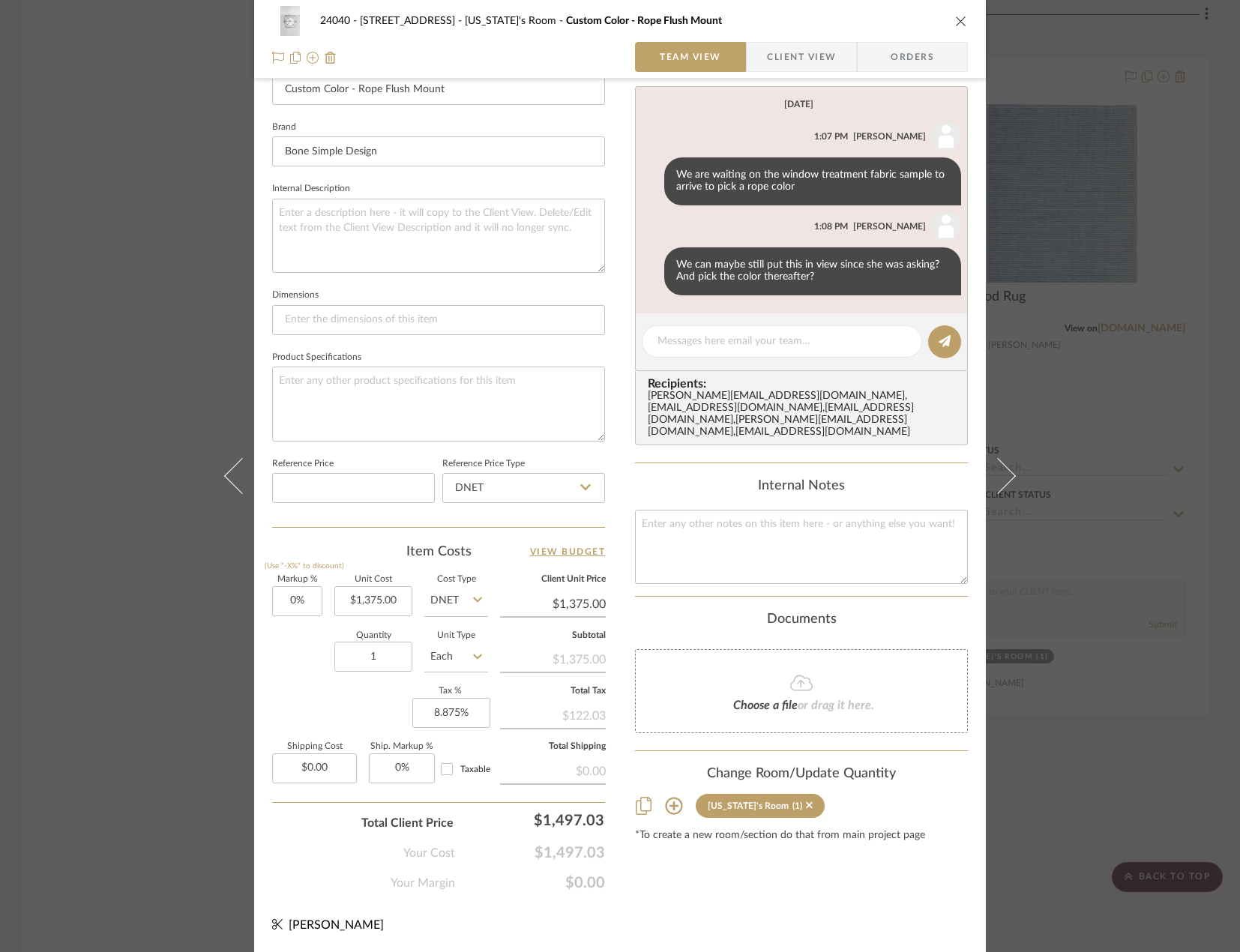
click at [100, 365] on div "24040 - 171 [GEOGRAPHIC_DATA] [US_STATE]'s Room Custom Color - Rope Flush Mount…" at bounding box center [620, 476] width 1240 height 952
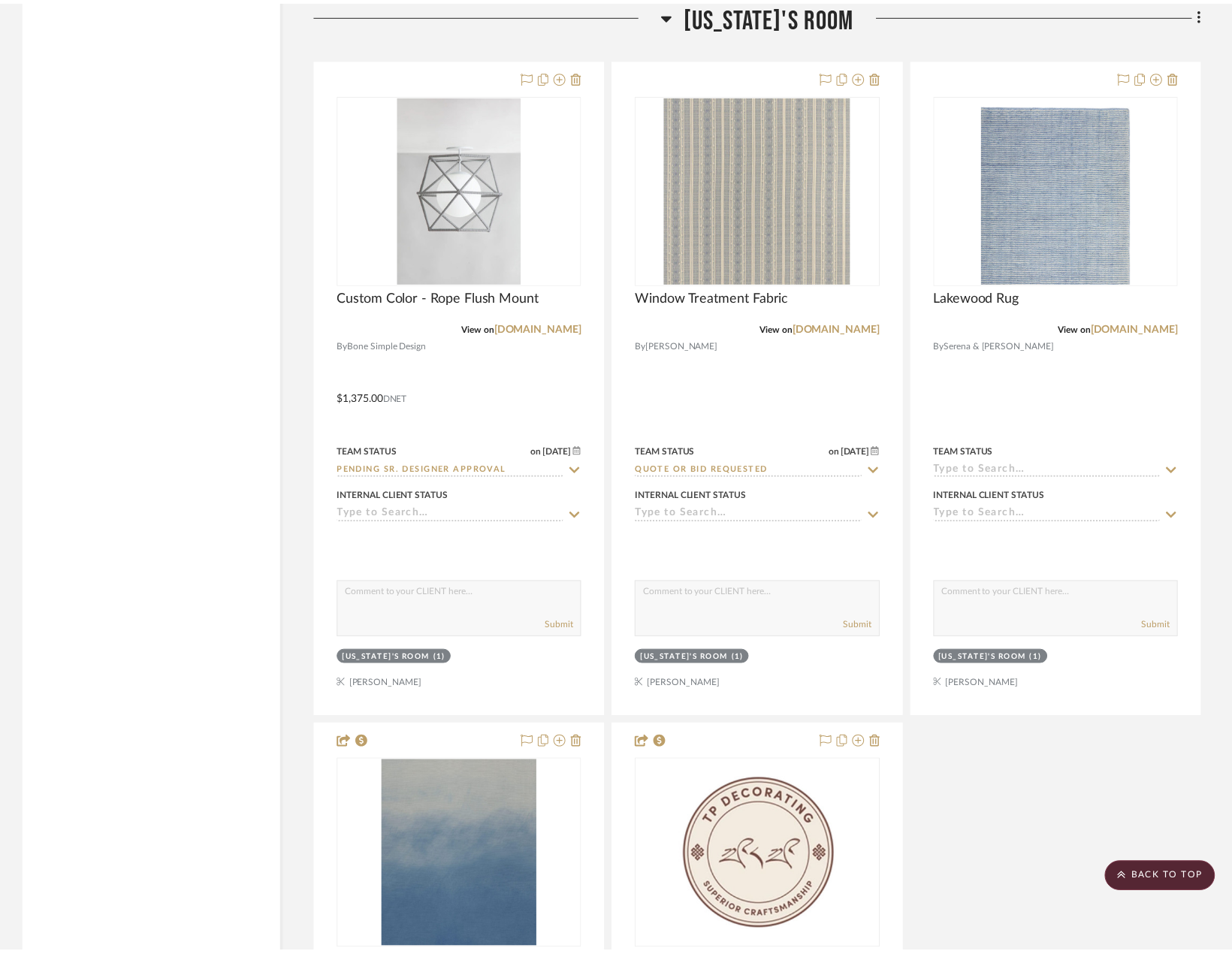
scroll to position [6236, 0]
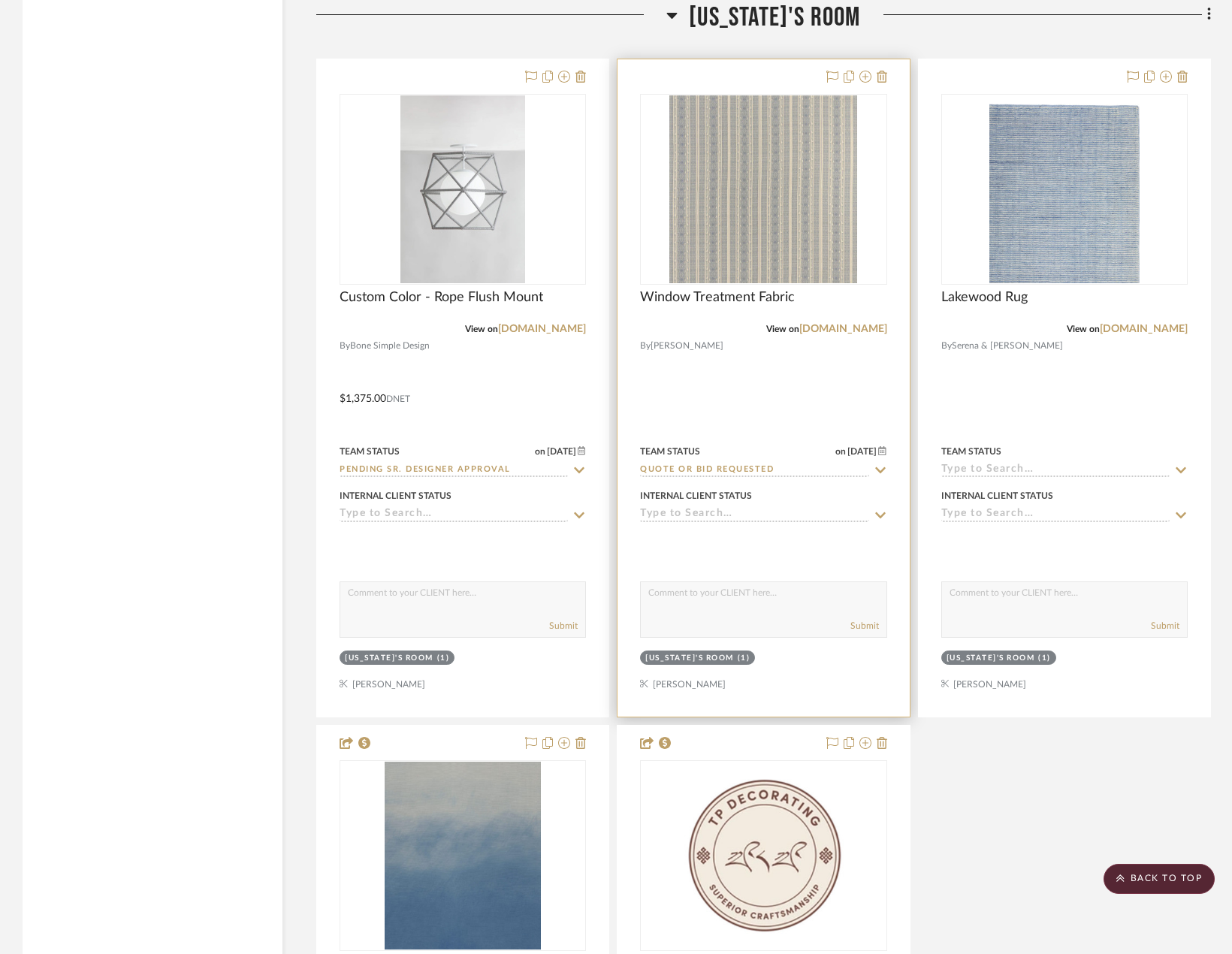
click at [785, 390] on div at bounding box center [763, 388] width 291 height 657
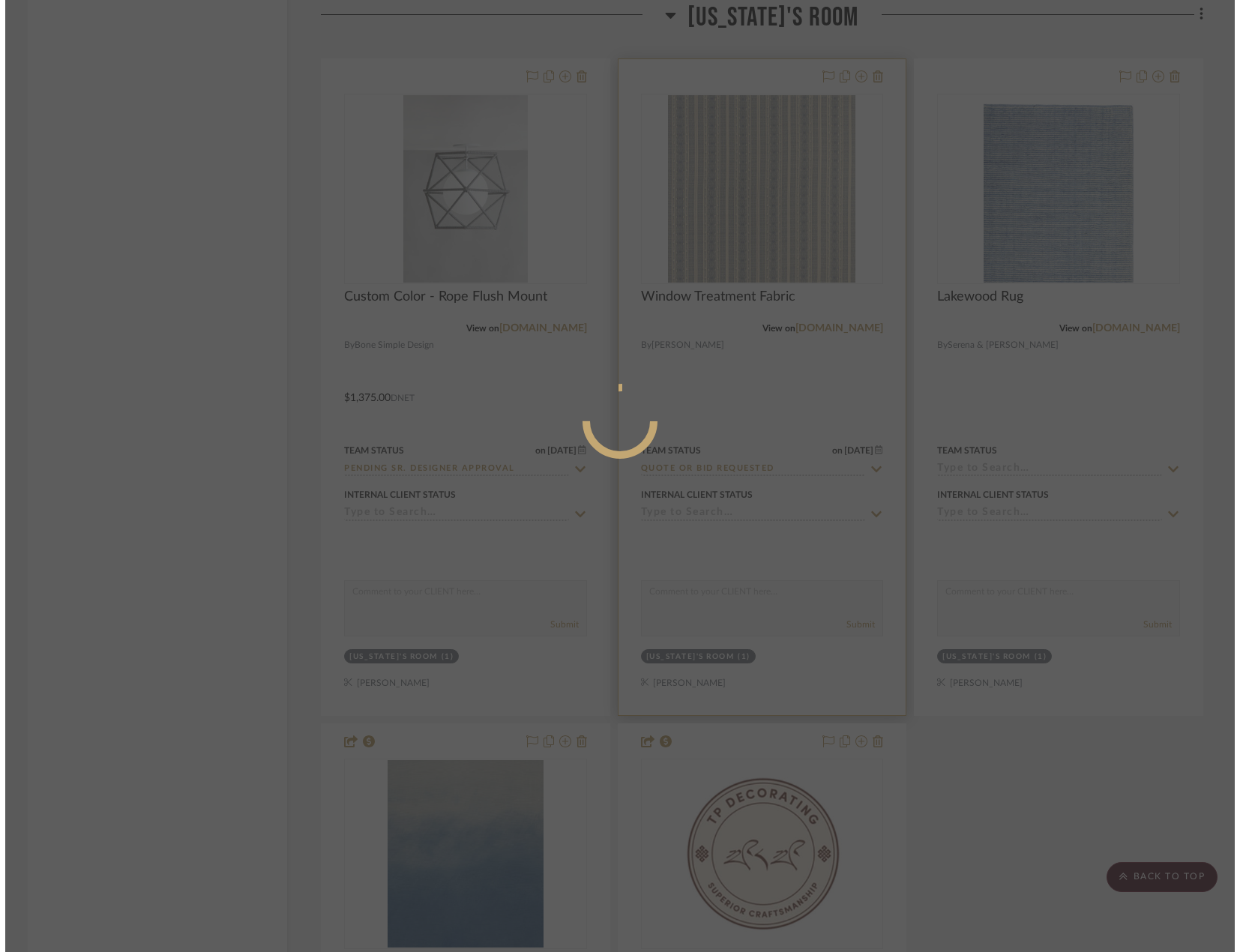
scroll to position [0, 0]
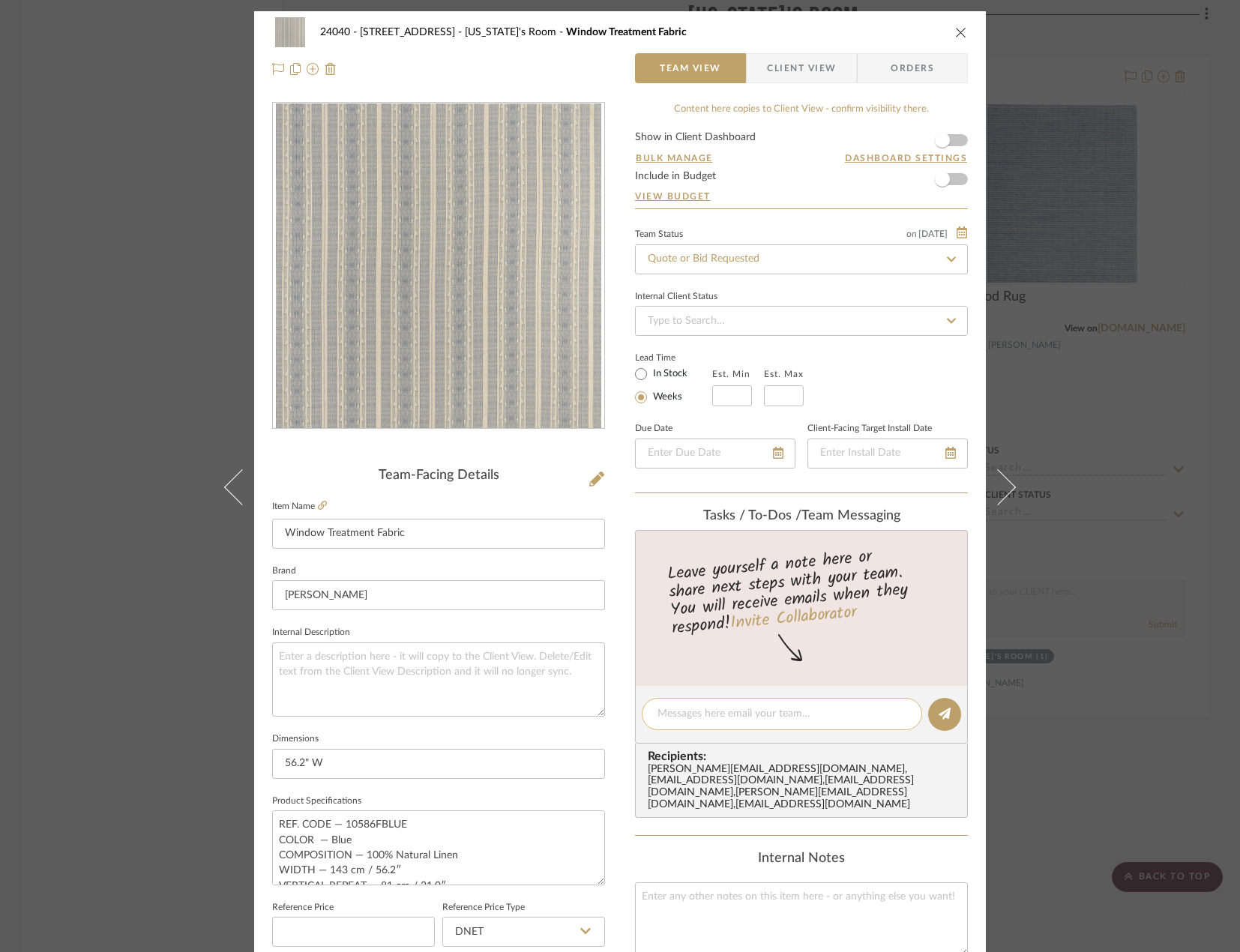
click at [768, 717] on textarea at bounding box center [782, 713] width 249 height 16
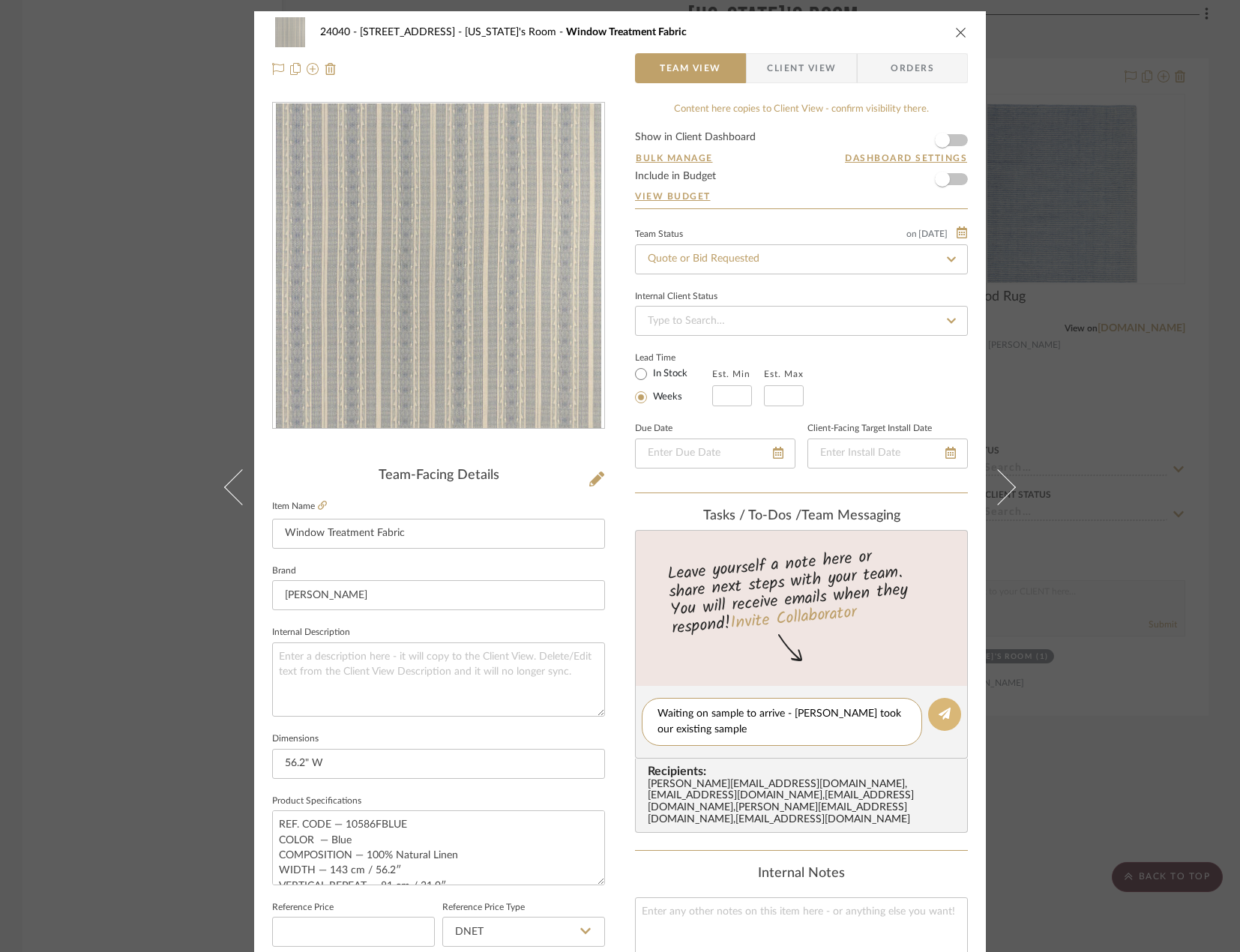
type textarea "Waiting on sample to arrive - [PERSON_NAME] took our existing sample"
click at [939, 706] on button at bounding box center [945, 715] width 33 height 33
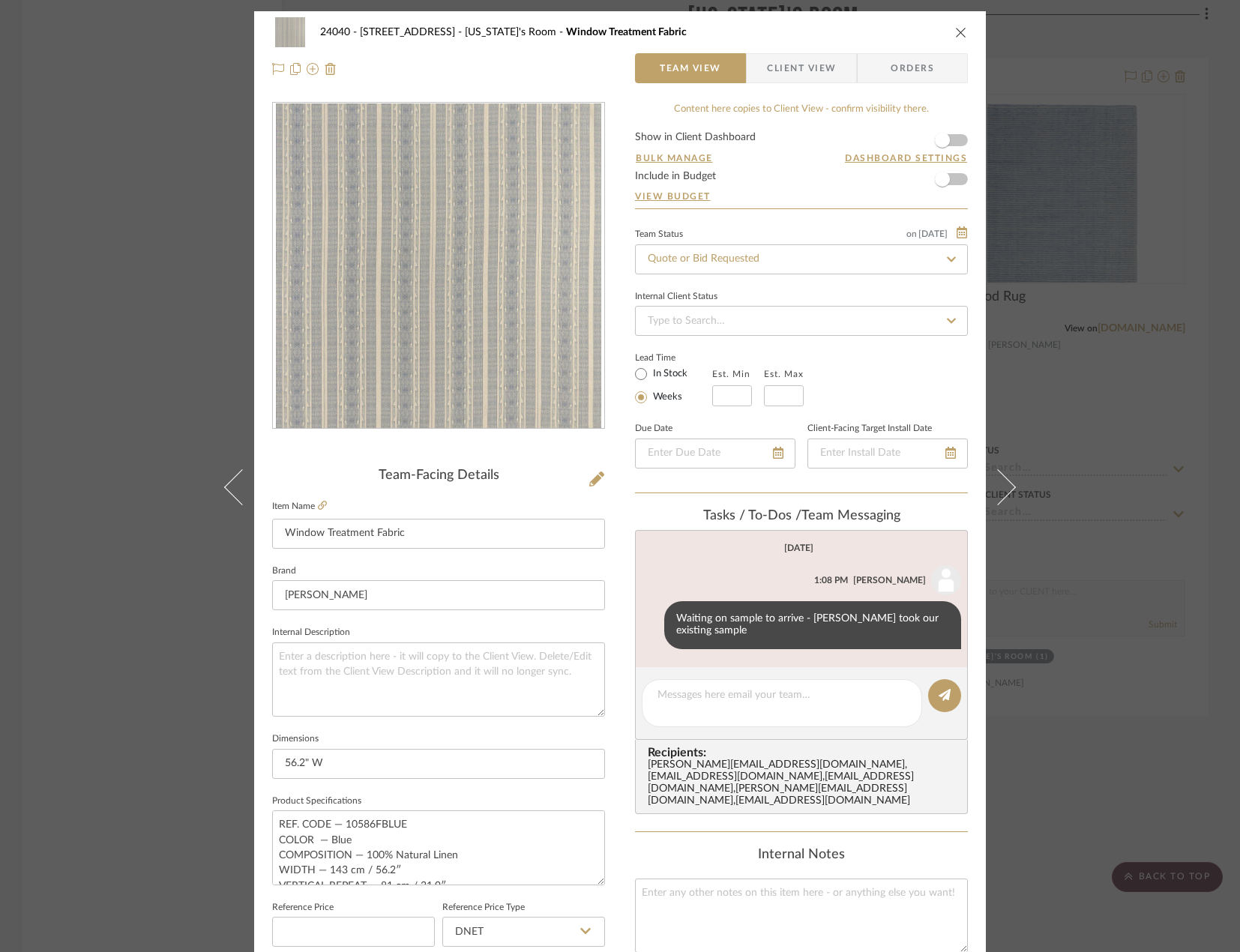
click at [85, 242] on div "24040 - [GEOGRAPHIC_DATA] [US_STATE]'s Room Window Treatment Fabric Team View C…" at bounding box center [620, 476] width 1240 height 952
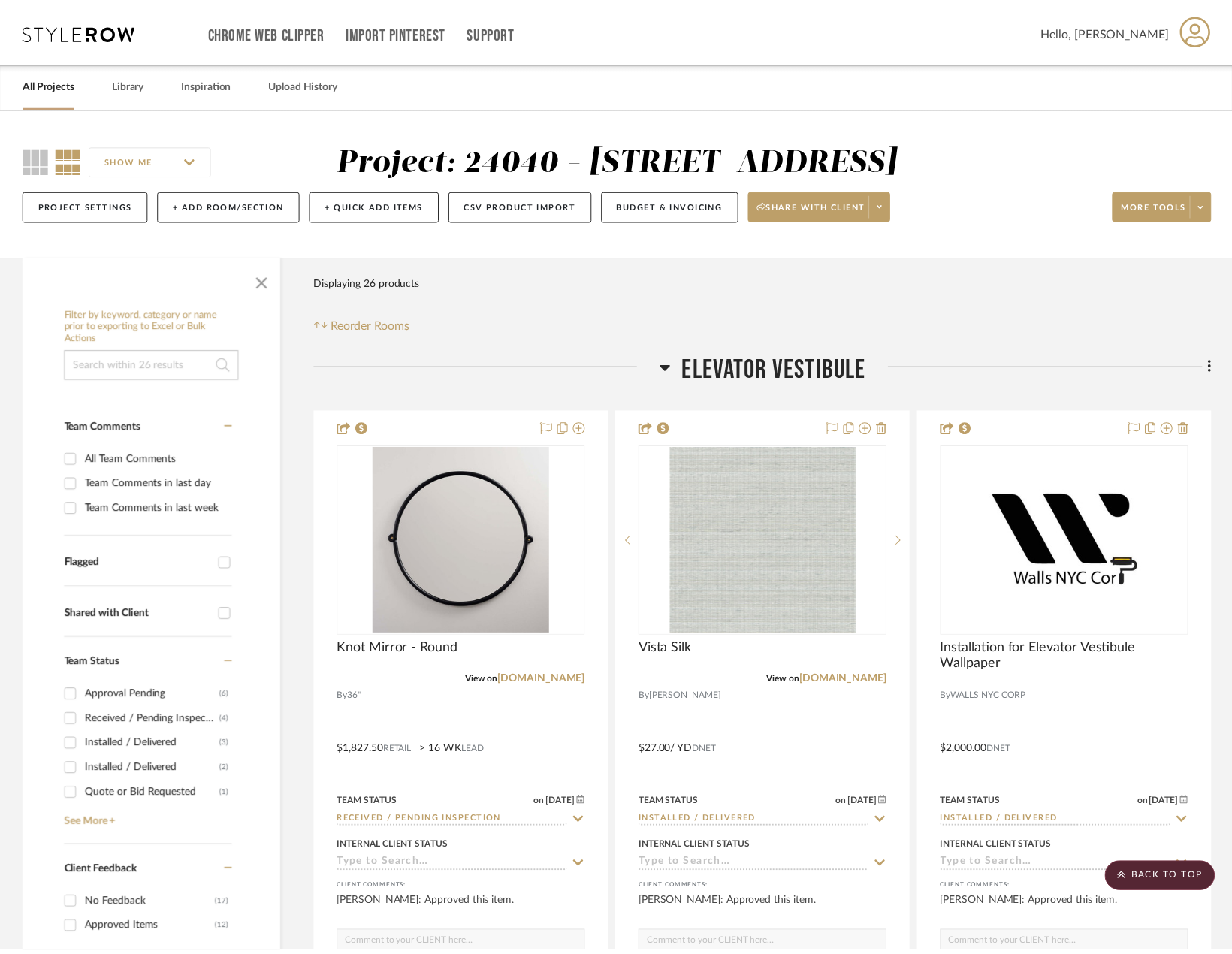
scroll to position [6236, 0]
